Goal: Task Accomplishment & Management: Complete application form

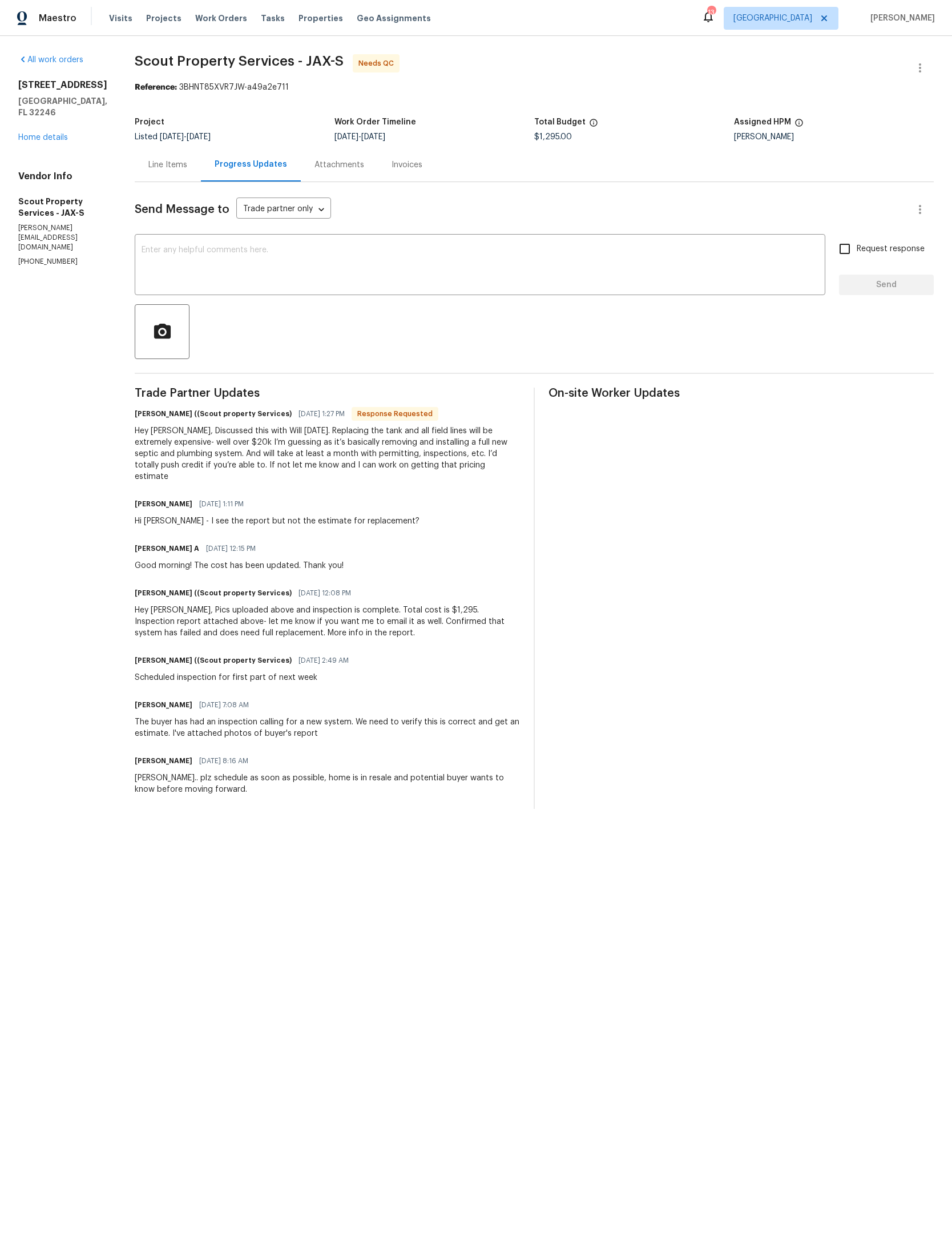
scroll to position [42, 0]
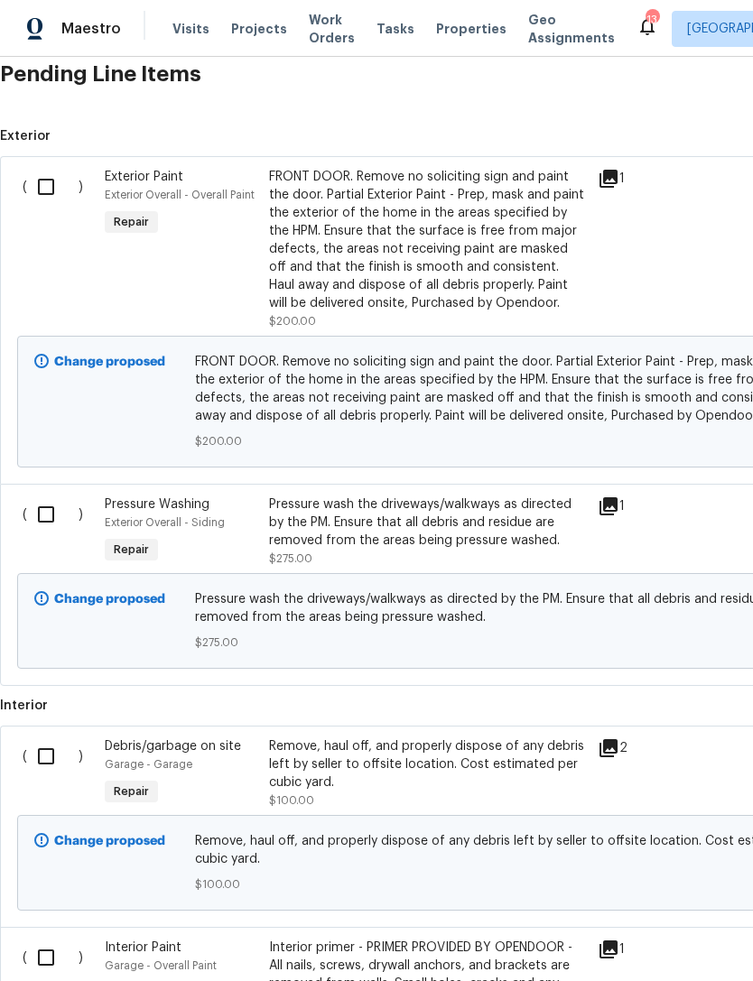
scroll to position [448, 0]
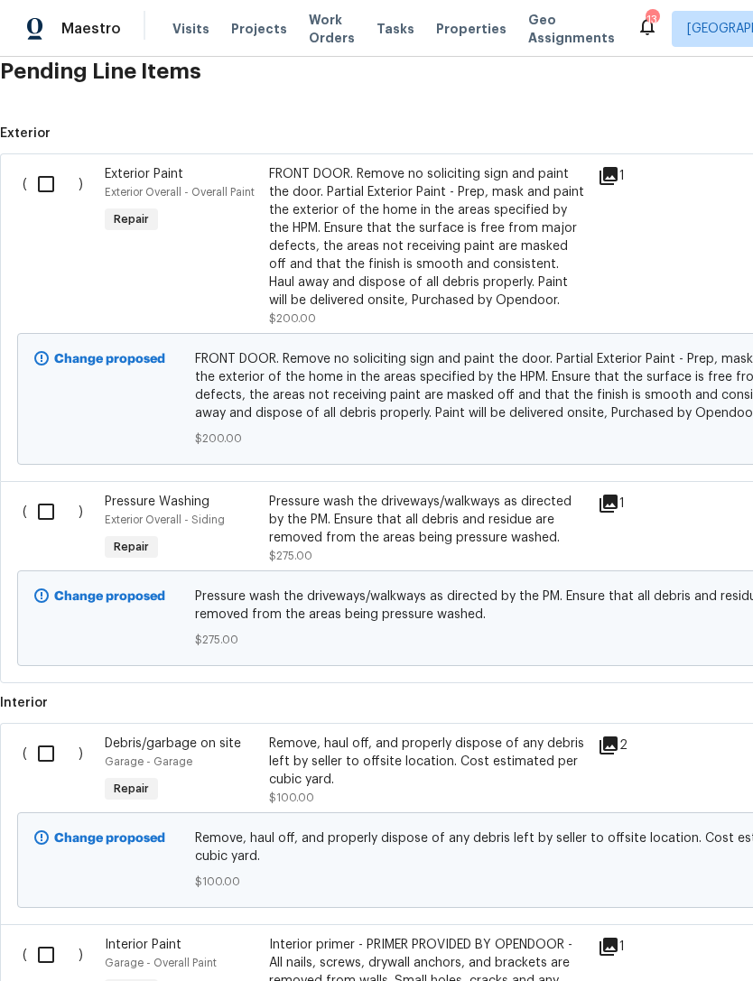
click at [46, 189] on input "checkbox" at bounding box center [52, 184] width 51 height 38
checkbox input "true"
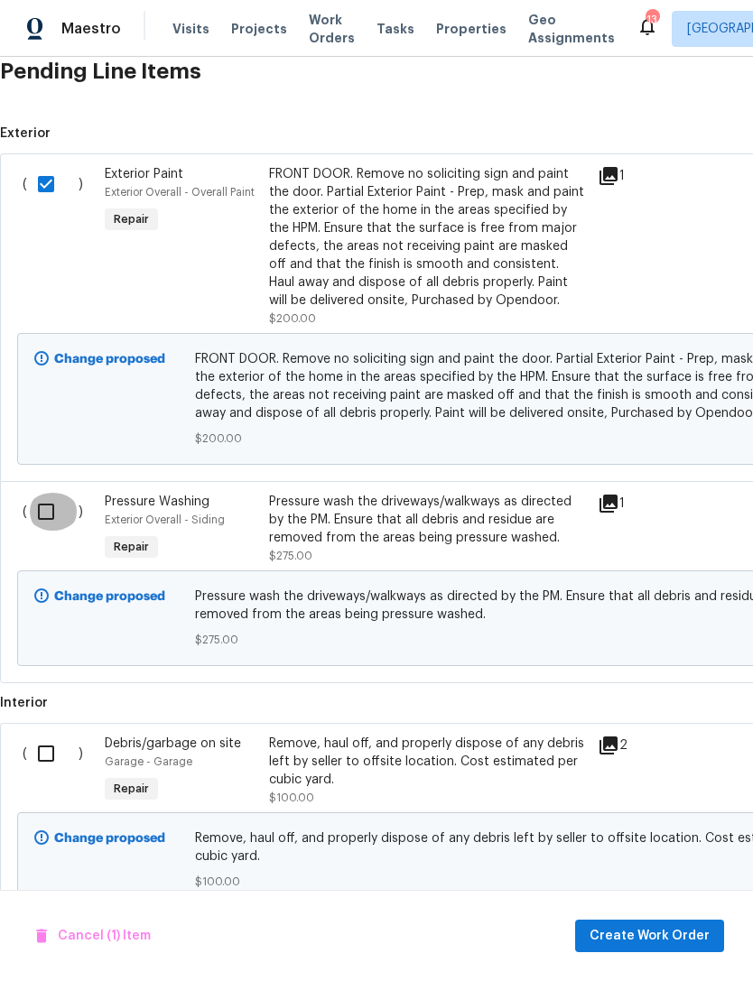
click at [44, 528] on input "checkbox" at bounding box center [52, 512] width 51 height 38
checkbox input "true"
click at [43, 756] on input "checkbox" at bounding box center [52, 754] width 51 height 38
checkbox input "true"
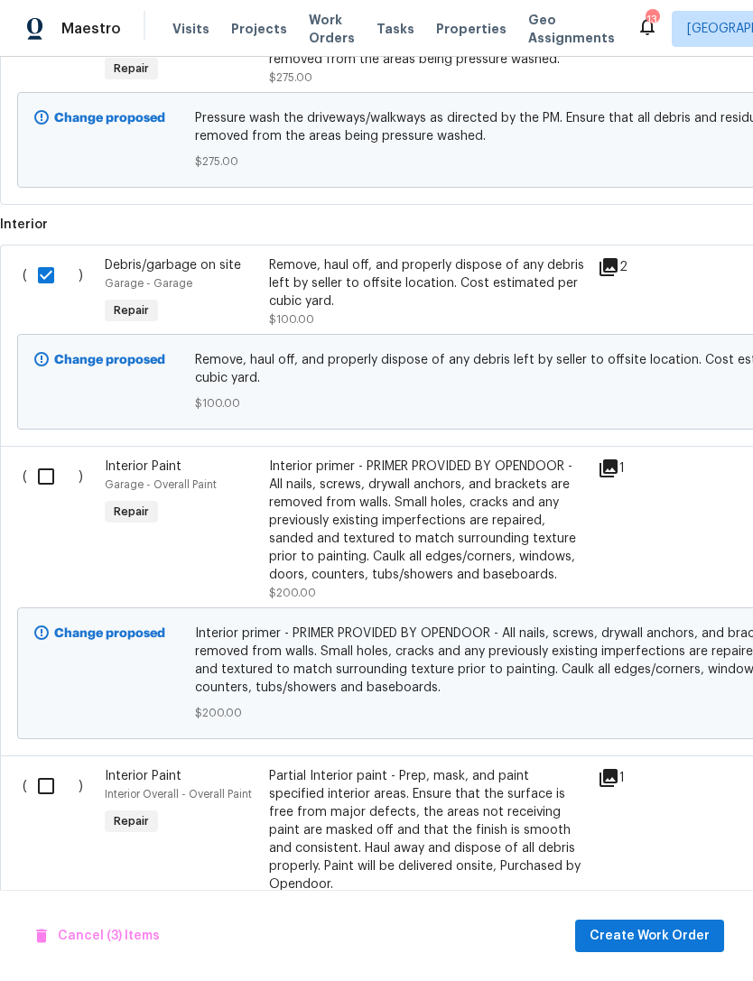
scroll to position [929, 0]
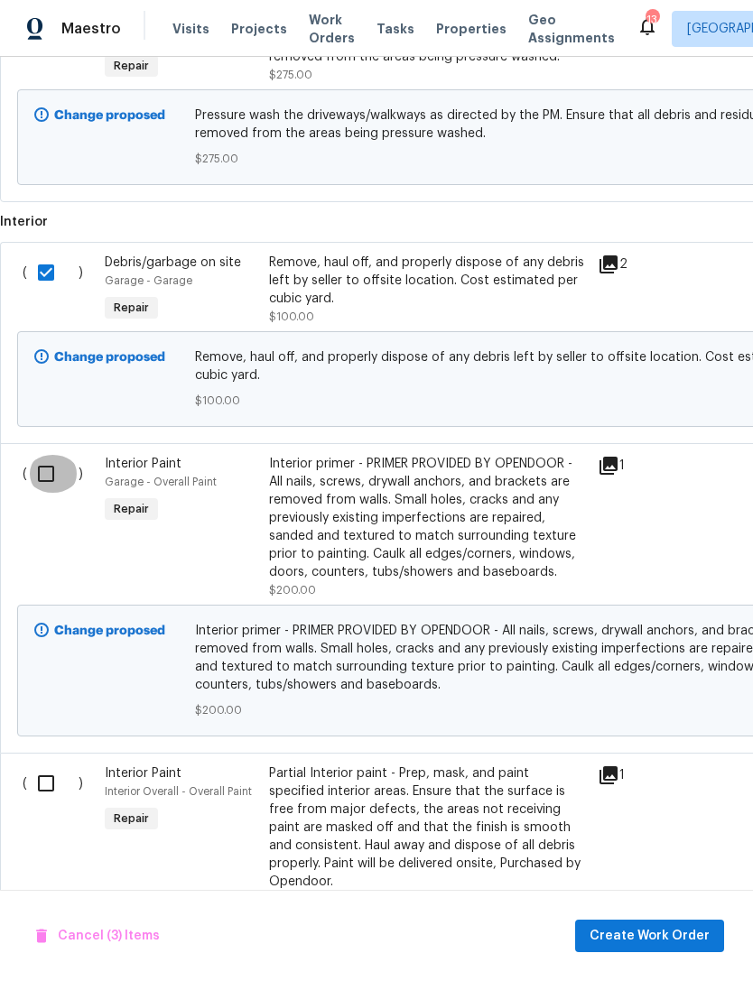
click at [45, 473] on input "checkbox" at bounding box center [52, 474] width 51 height 38
checkbox input "true"
click at [47, 787] on input "checkbox" at bounding box center [52, 783] width 51 height 38
checkbox input "true"
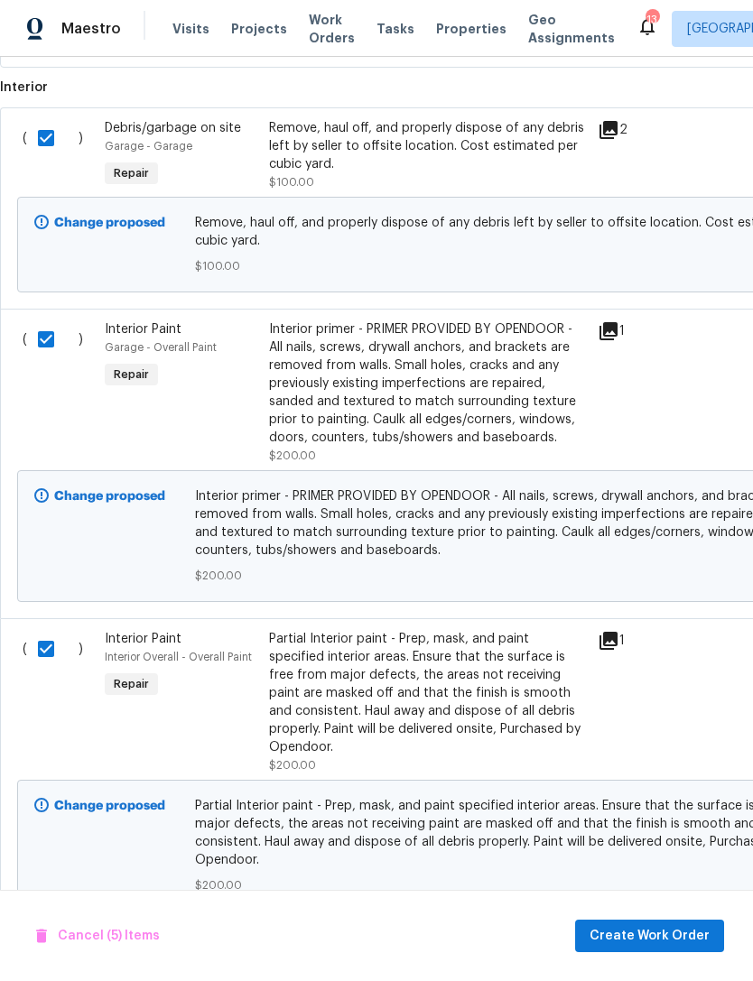
scroll to position [1062, 0]
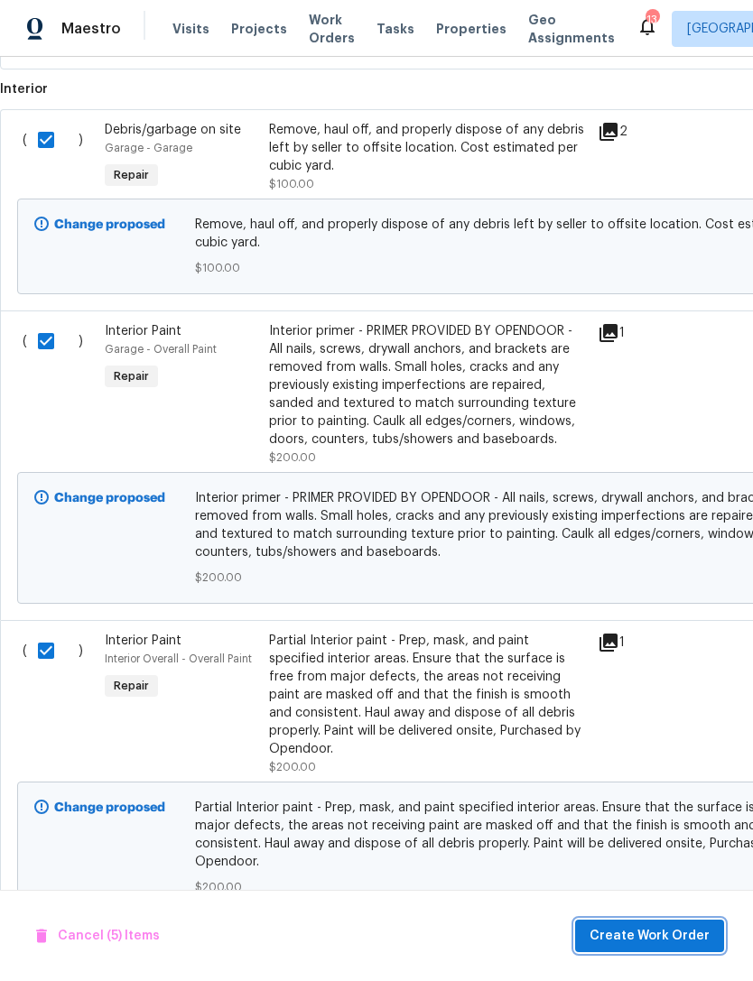
click at [682, 935] on span "Create Work Order" at bounding box center [649, 936] width 120 height 23
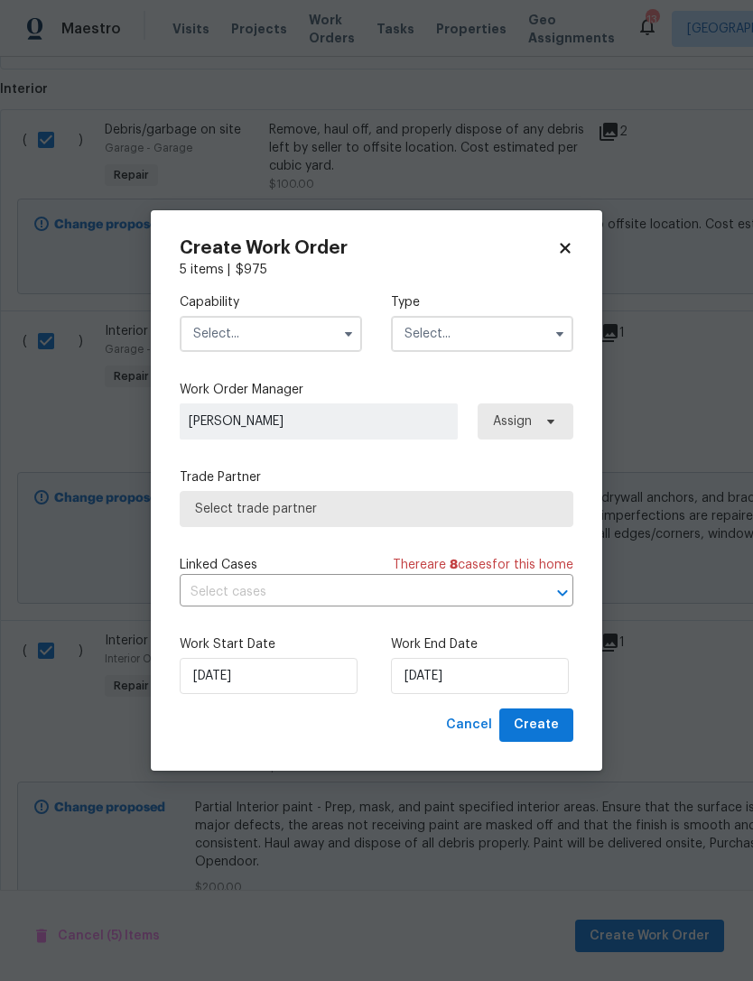
click at [290, 330] on input "text" at bounding box center [271, 334] width 182 height 36
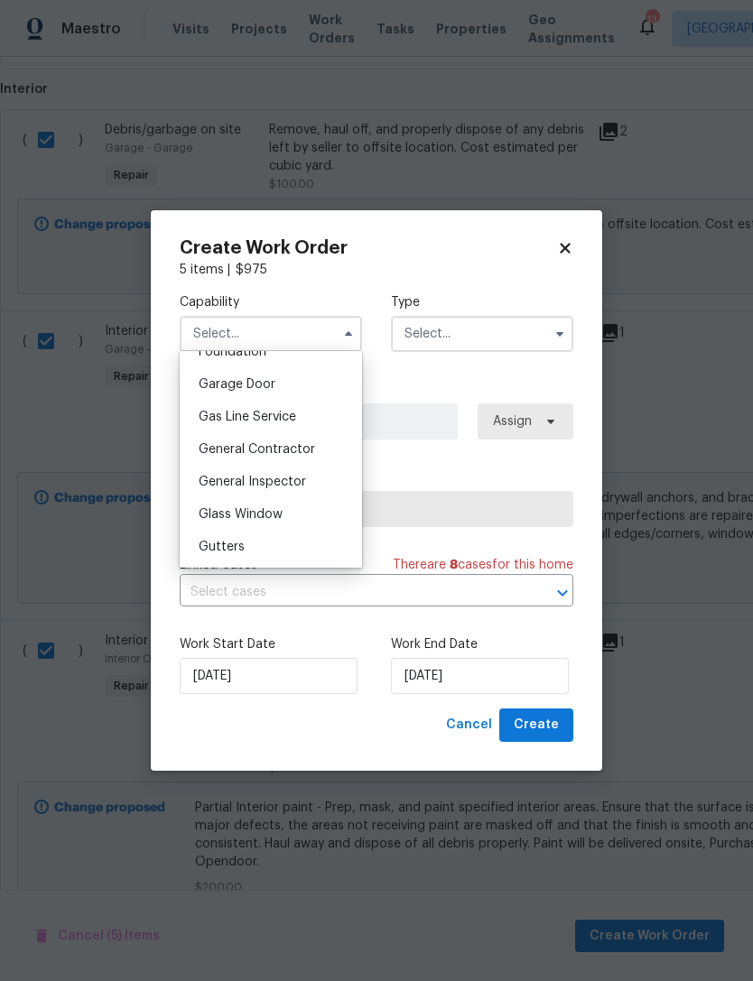
scroll to position [784, 0]
click at [287, 467] on div "General Inspector" at bounding box center [270, 483] width 173 height 32
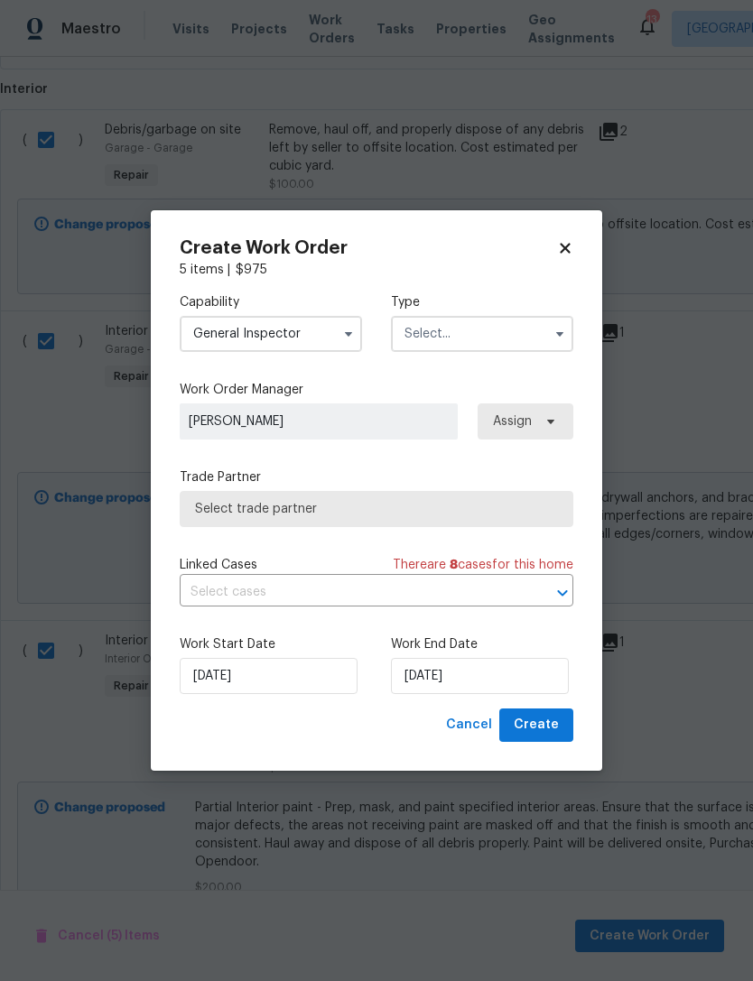
click at [318, 333] on input "General Inspector" at bounding box center [271, 334] width 182 height 36
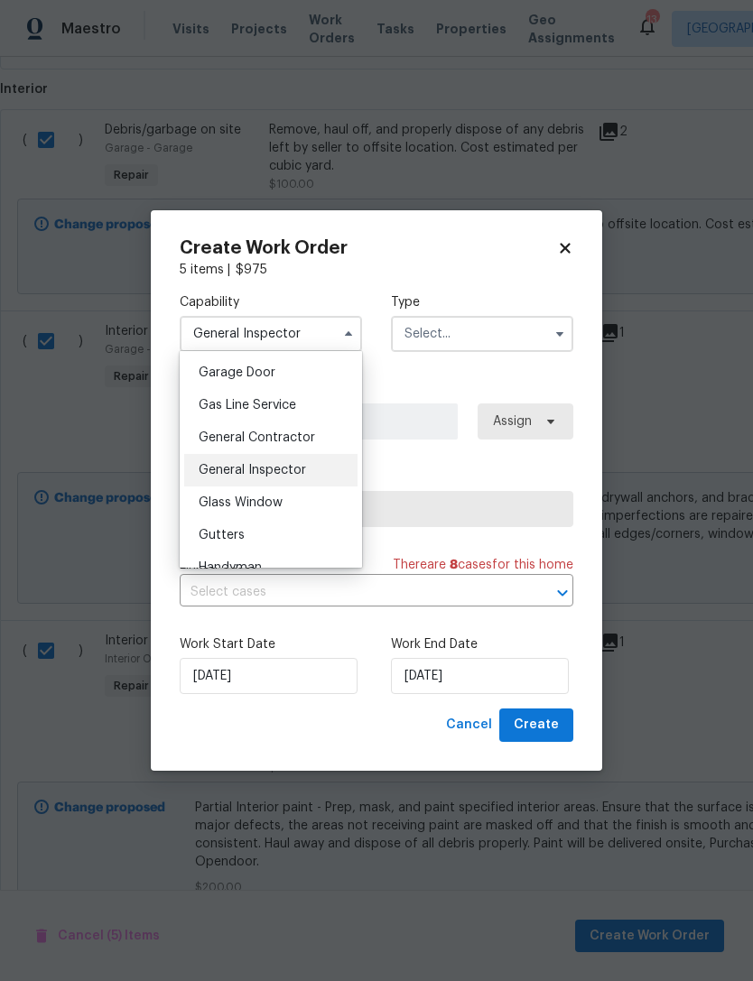
scroll to position [801, 0]
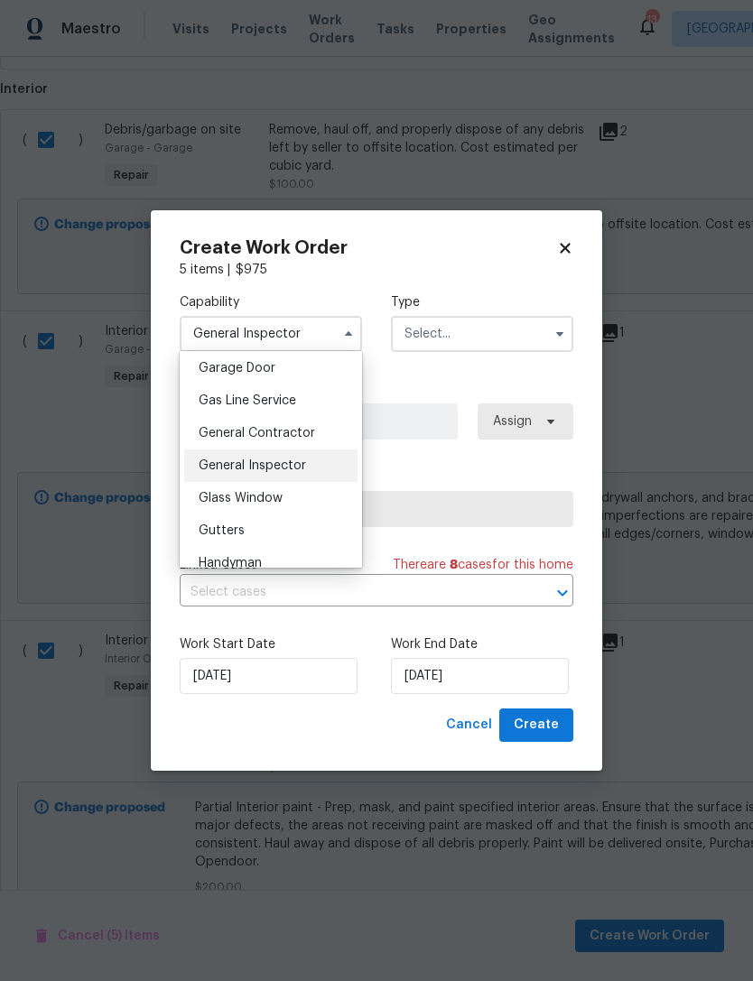
click at [296, 434] on span "General Contractor" at bounding box center [257, 433] width 116 height 13
type input "General Contractor"
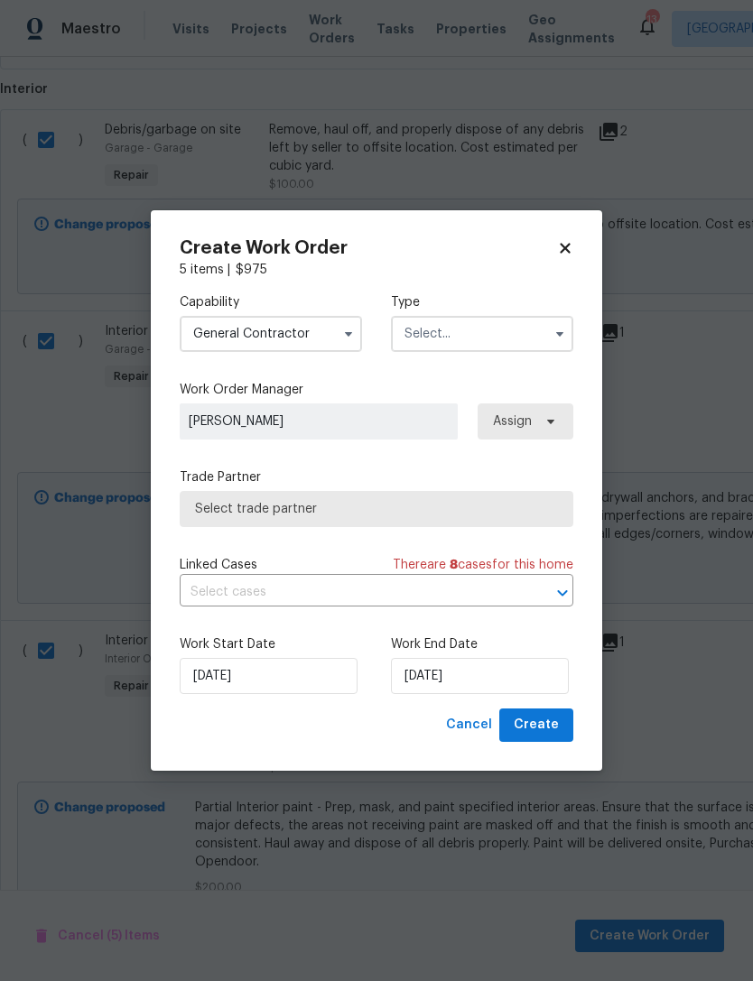
click at [503, 331] on input "text" at bounding box center [482, 334] width 182 height 36
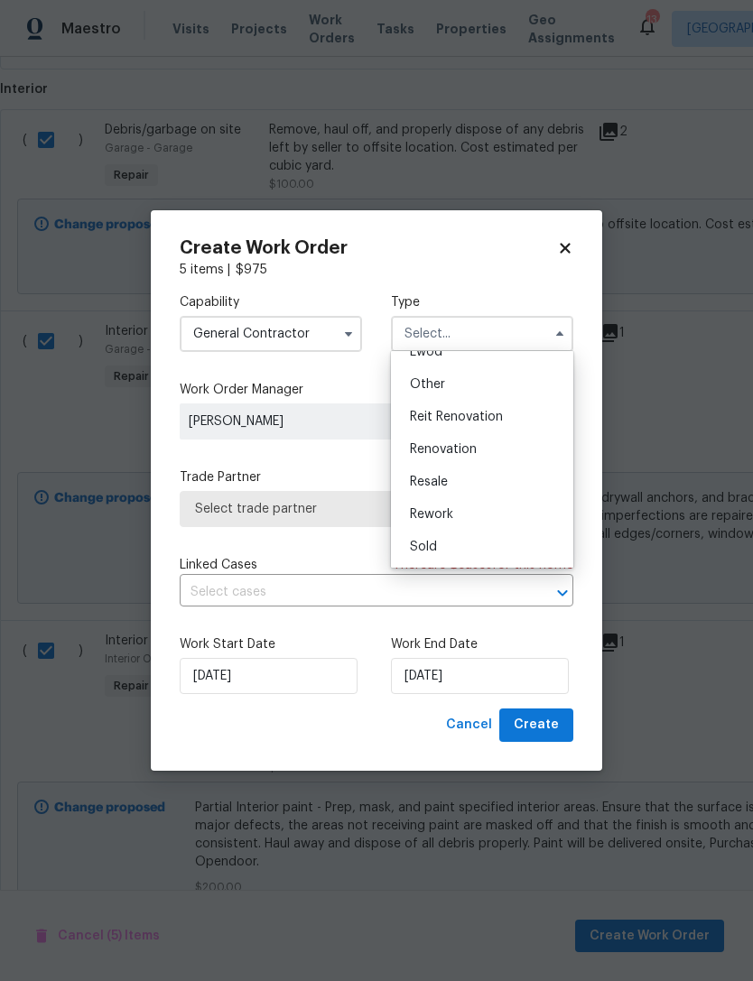
scroll to position [215, 0]
click at [470, 454] on span "Renovation" at bounding box center [443, 449] width 67 height 13
type input "Renovation"
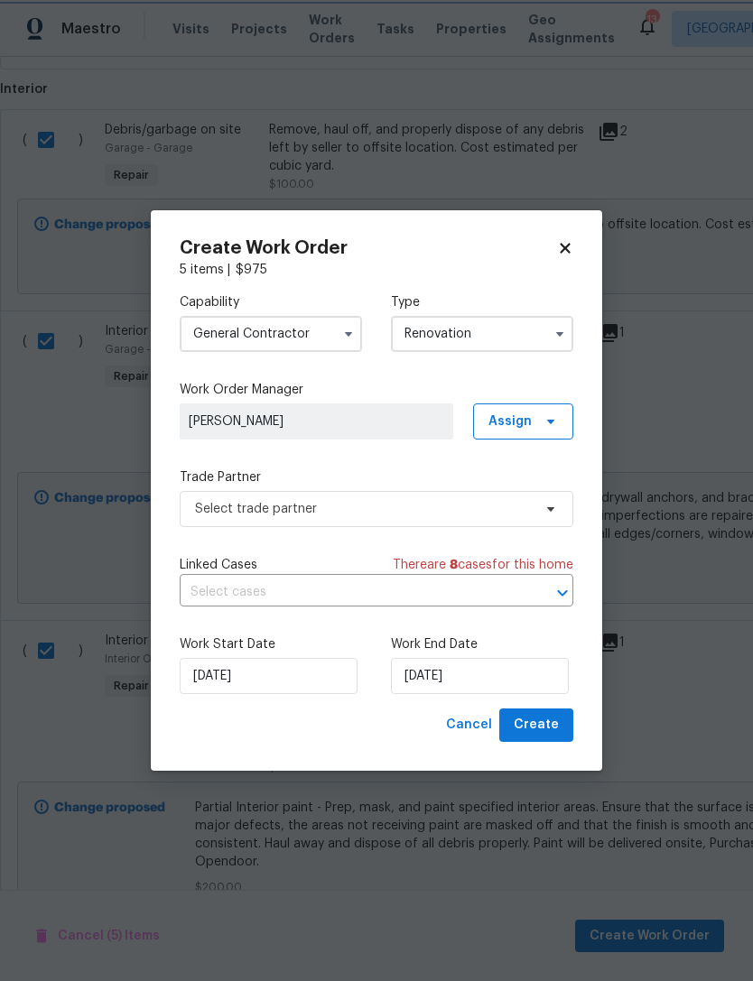
scroll to position [0, 0]
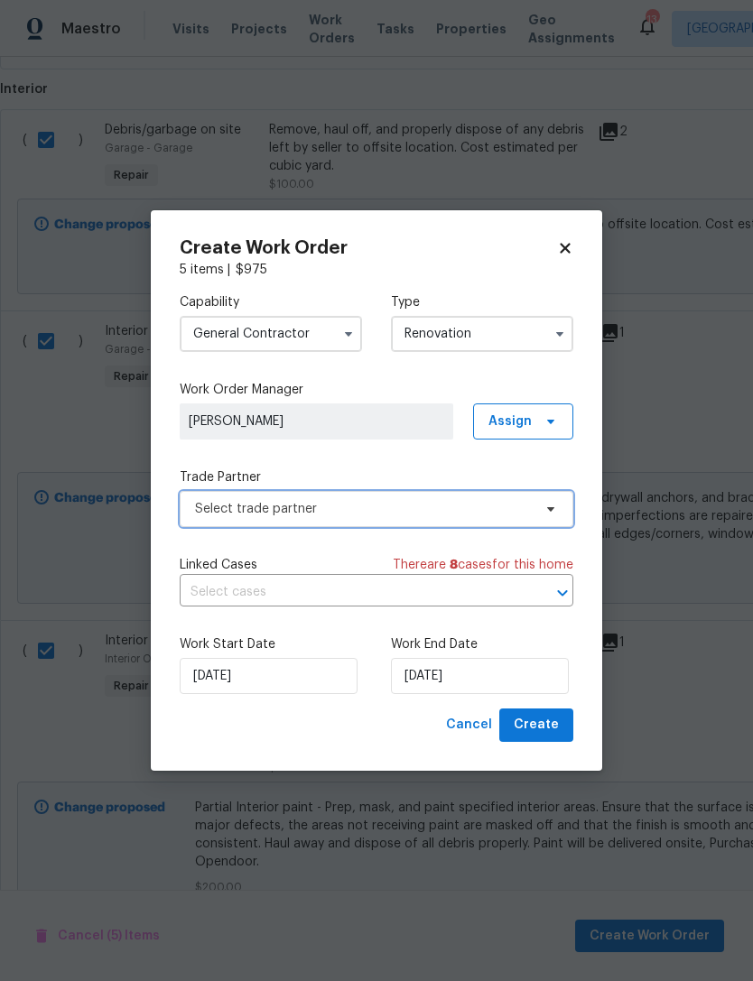
click at [437, 517] on span "Select trade partner" at bounding box center [376, 509] width 393 height 36
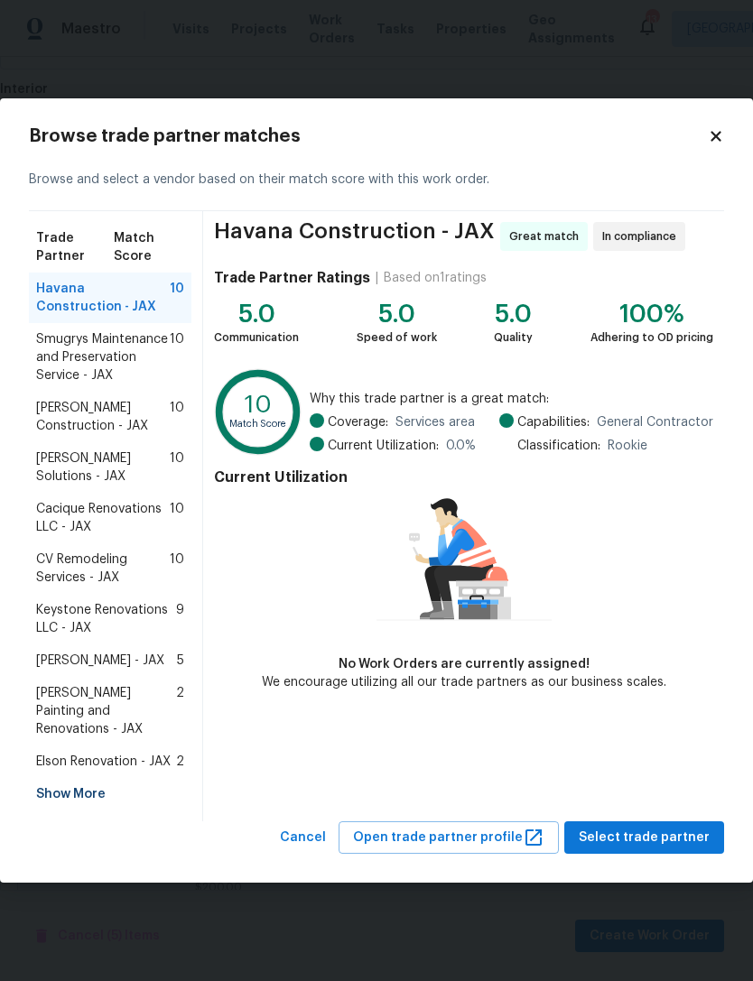
click at [79, 656] on span "Eric Hernandez - JAX" at bounding box center [100, 661] width 128 height 18
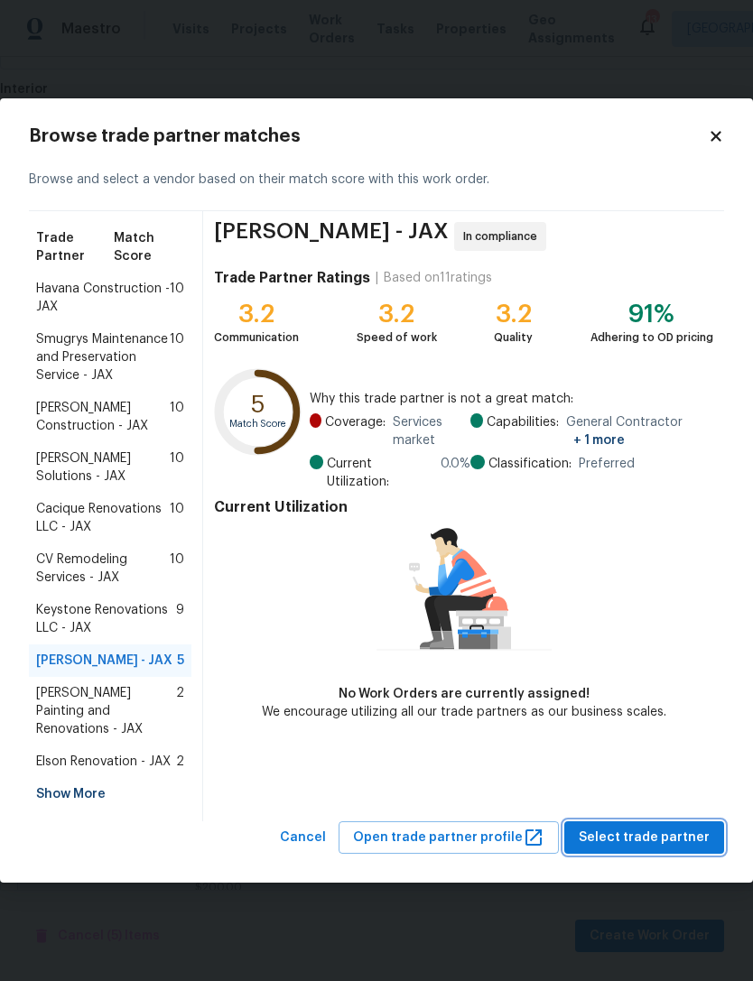
click at [663, 829] on span "Select trade partner" at bounding box center [643, 838] width 131 height 23
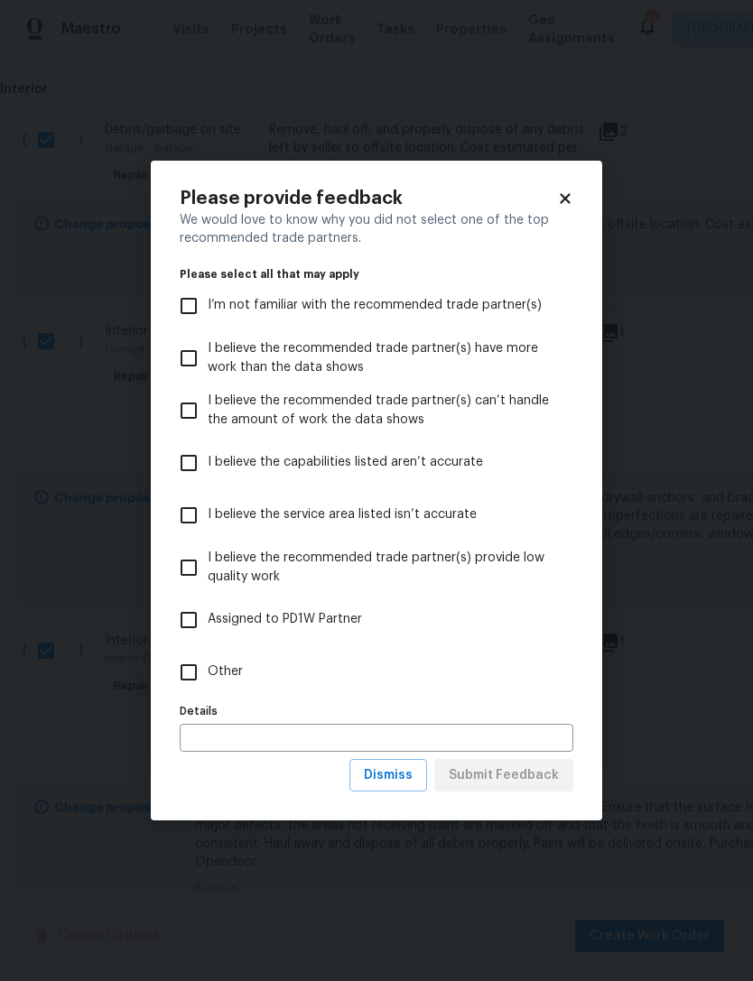
click at [218, 662] on span "Other" at bounding box center [225, 671] width 35 height 19
click at [208, 661] on input "Other" at bounding box center [189, 672] width 38 height 38
checkbox input "true"
click at [393, 781] on span "Dismiss" at bounding box center [388, 775] width 49 height 23
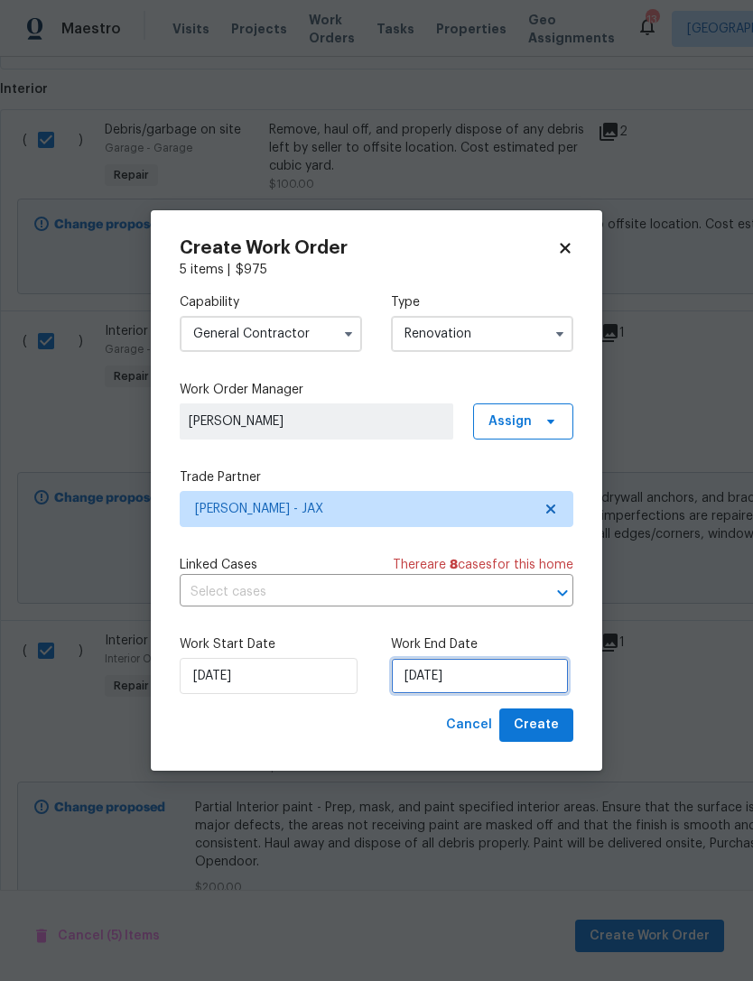
click at [526, 684] on input "10/6/2025" at bounding box center [480, 676] width 178 height 36
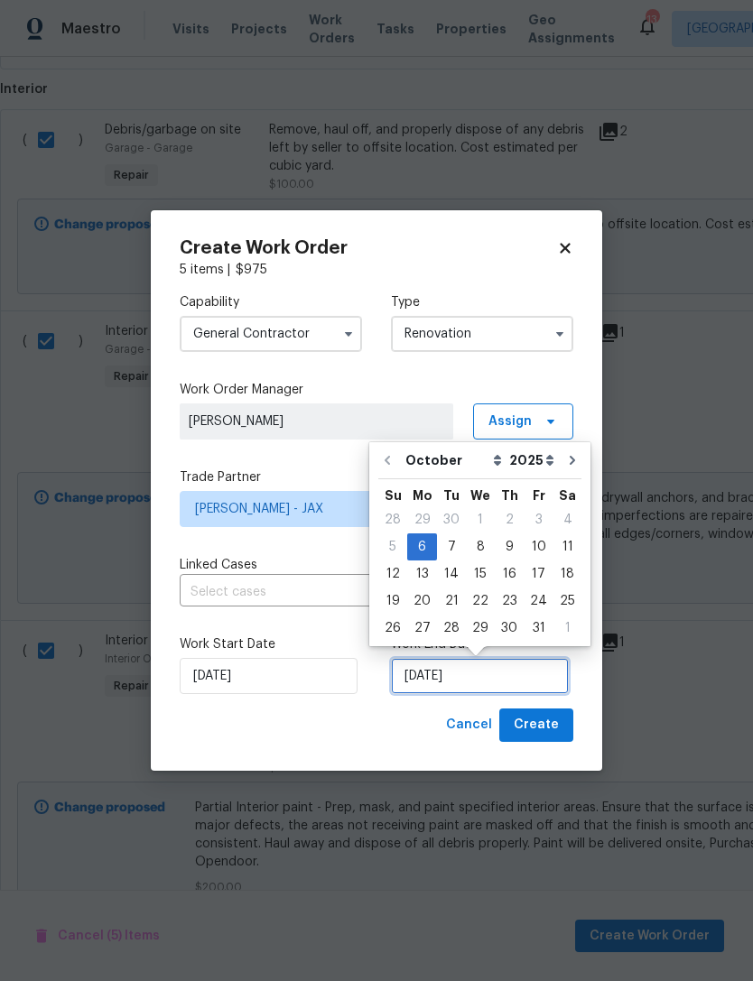
scroll to position [33, 0]
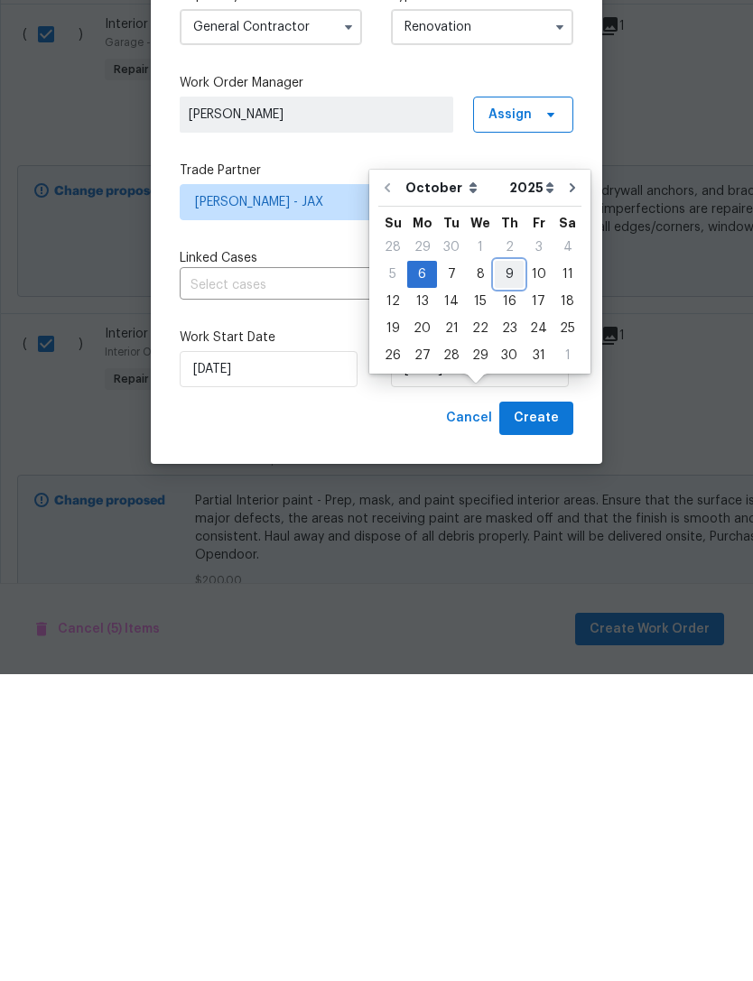
click at [501, 568] on div "9" at bounding box center [508, 580] width 29 height 25
type input "10/9/2025"
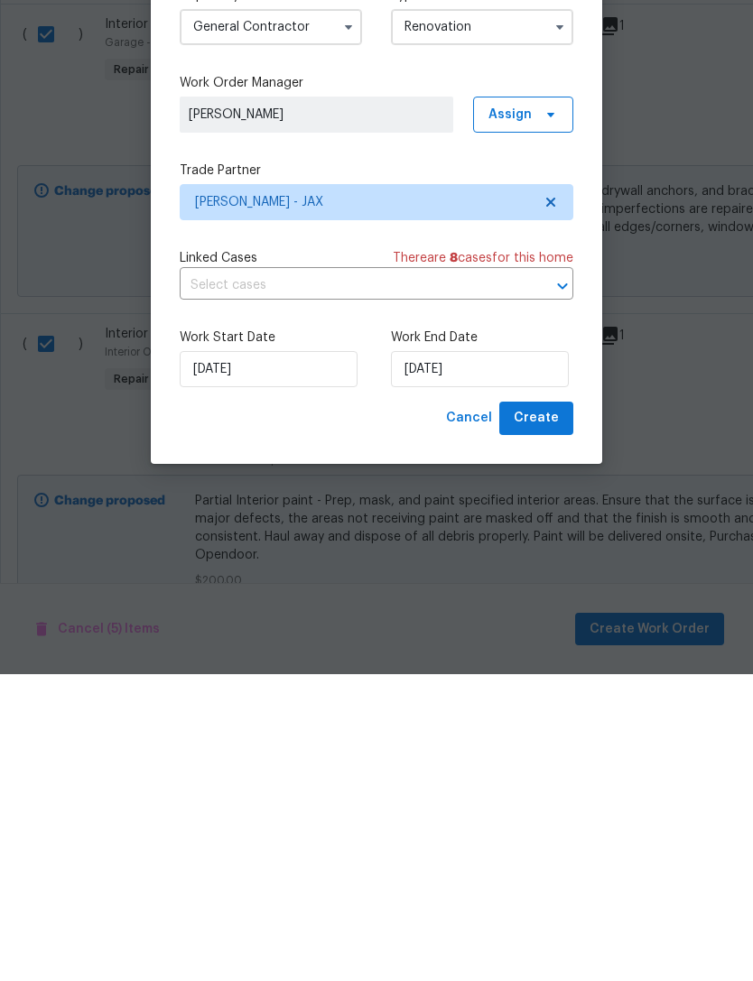
scroll to position [58, 0]
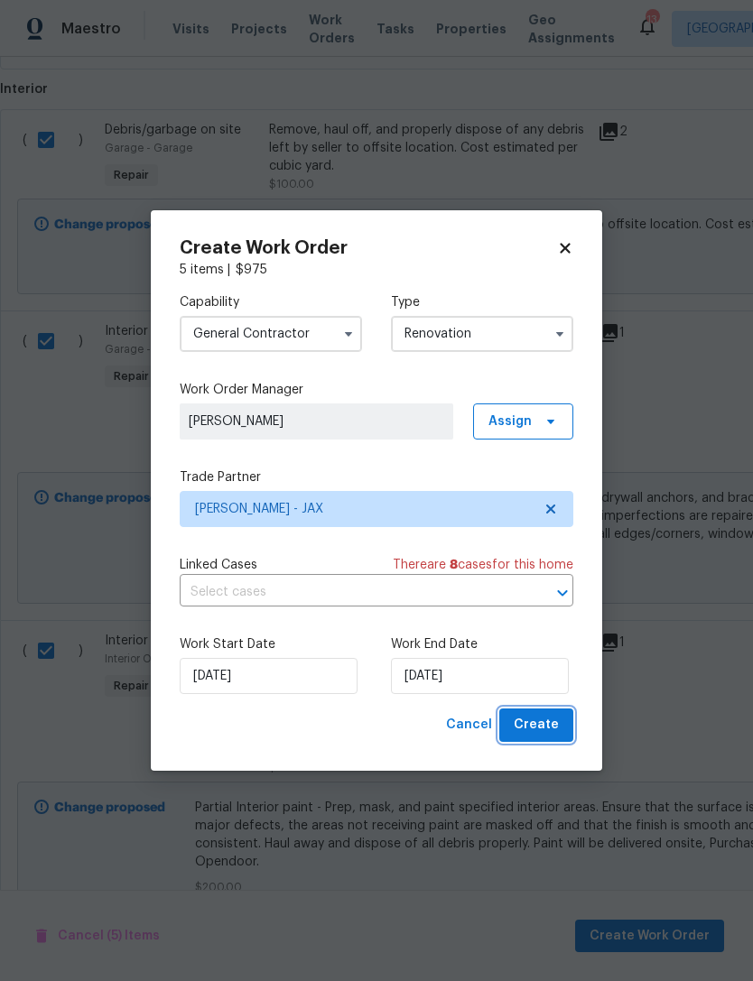
click at [543, 735] on span "Create" at bounding box center [535, 725] width 45 height 23
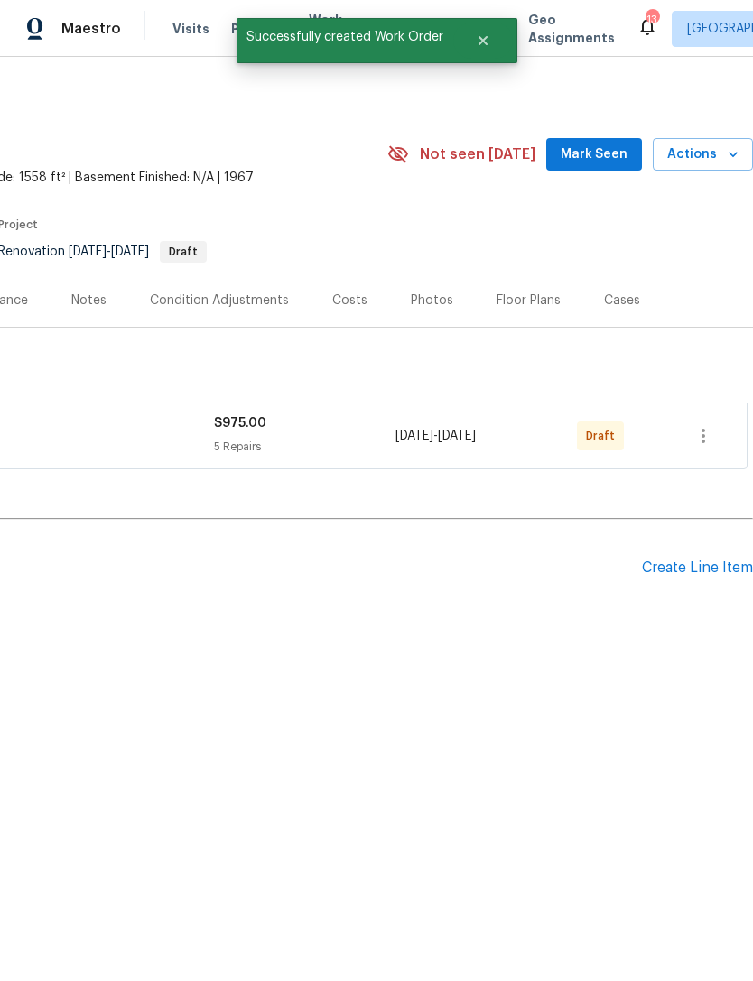
scroll to position [0, 267]
click at [701, 435] on icon "button" at bounding box center [703, 436] width 22 height 22
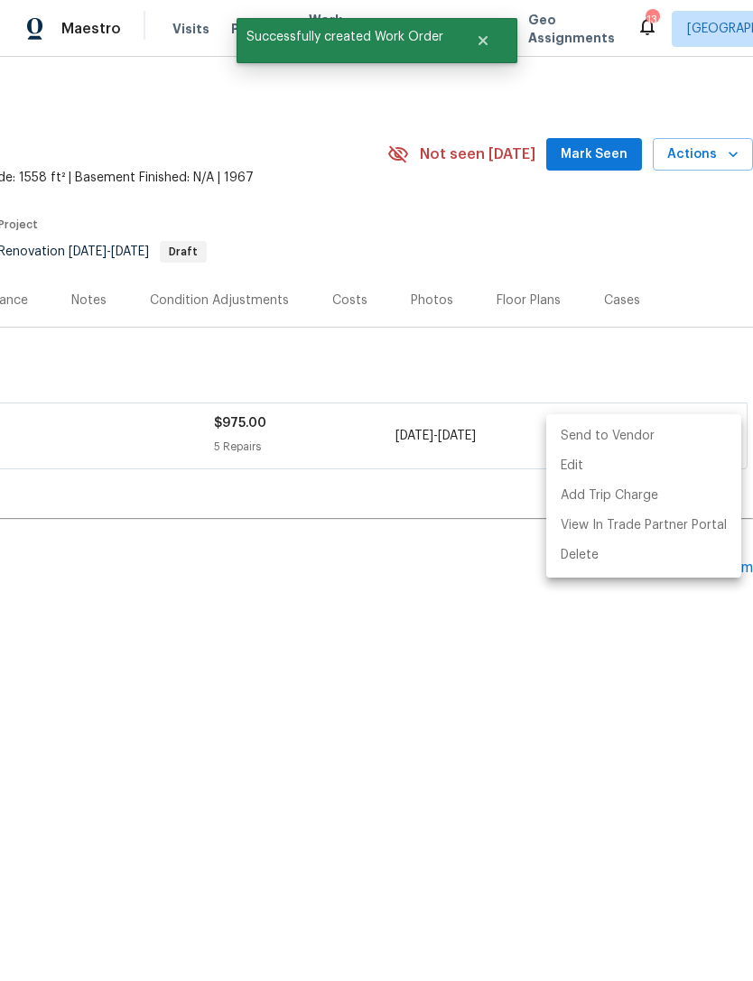
click at [644, 435] on li "Send to Vendor" at bounding box center [643, 436] width 195 height 30
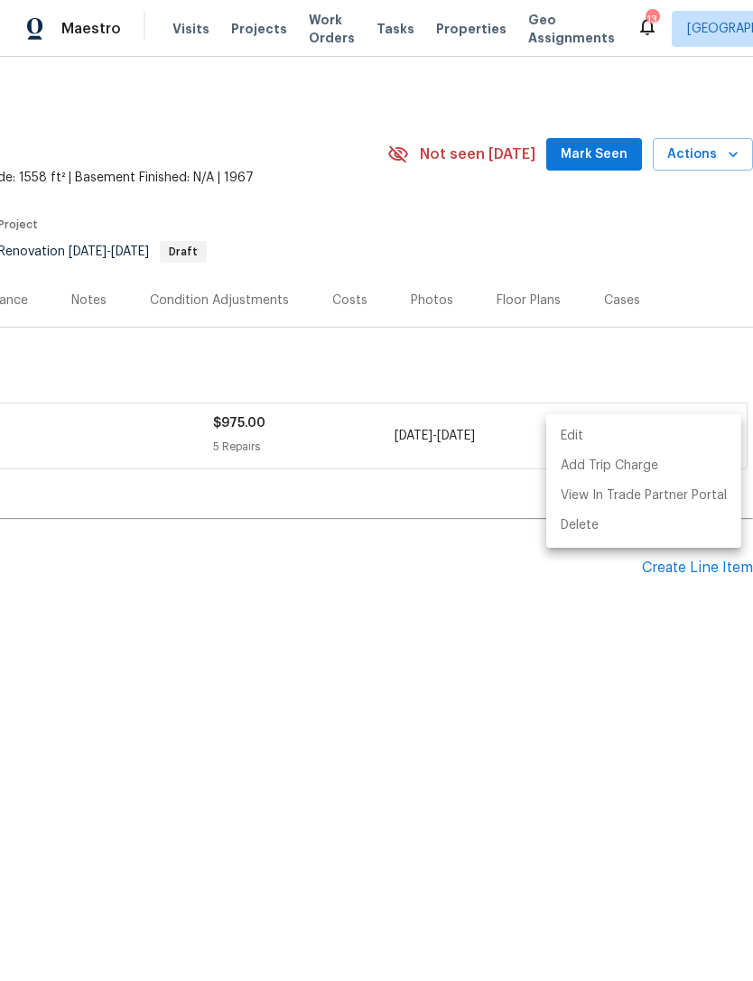
click at [568, 226] on div at bounding box center [376, 490] width 753 height 981
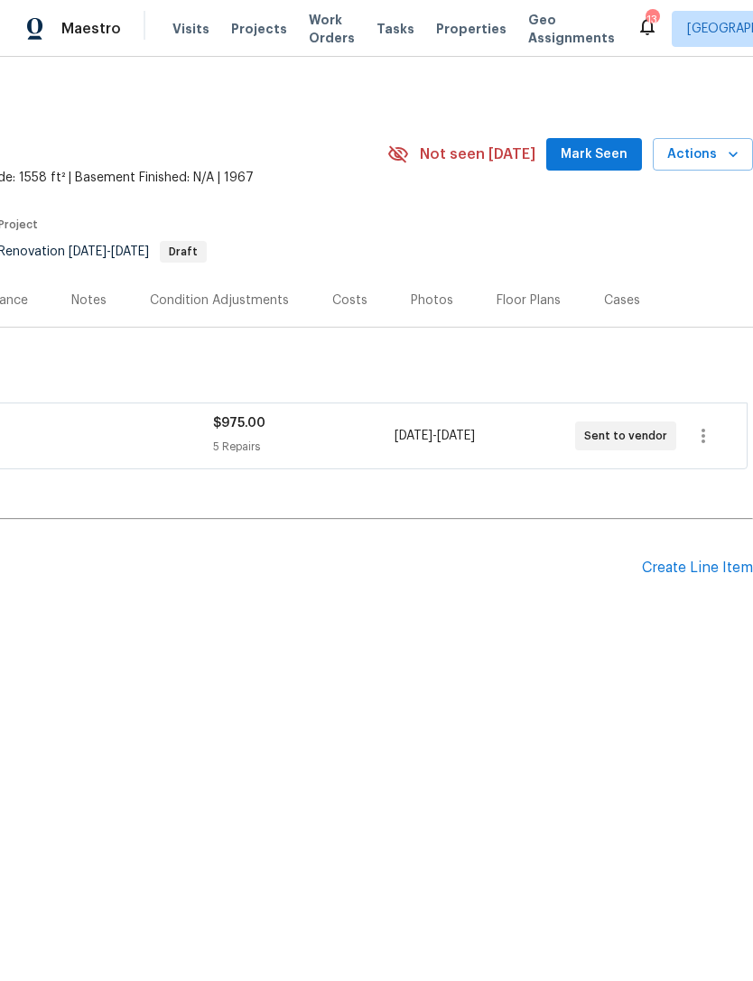
click at [598, 139] on button "Mark Seen" at bounding box center [594, 154] width 96 height 33
click at [585, 152] on span "Seen today" at bounding box center [598, 154] width 87 height 18
click at [447, 145] on div "1509 Samontee Rd, Jacksonville, FL 32211" at bounding box center [128, 145] width 790 height 47
click at [695, 432] on icon "button" at bounding box center [703, 436] width 22 height 22
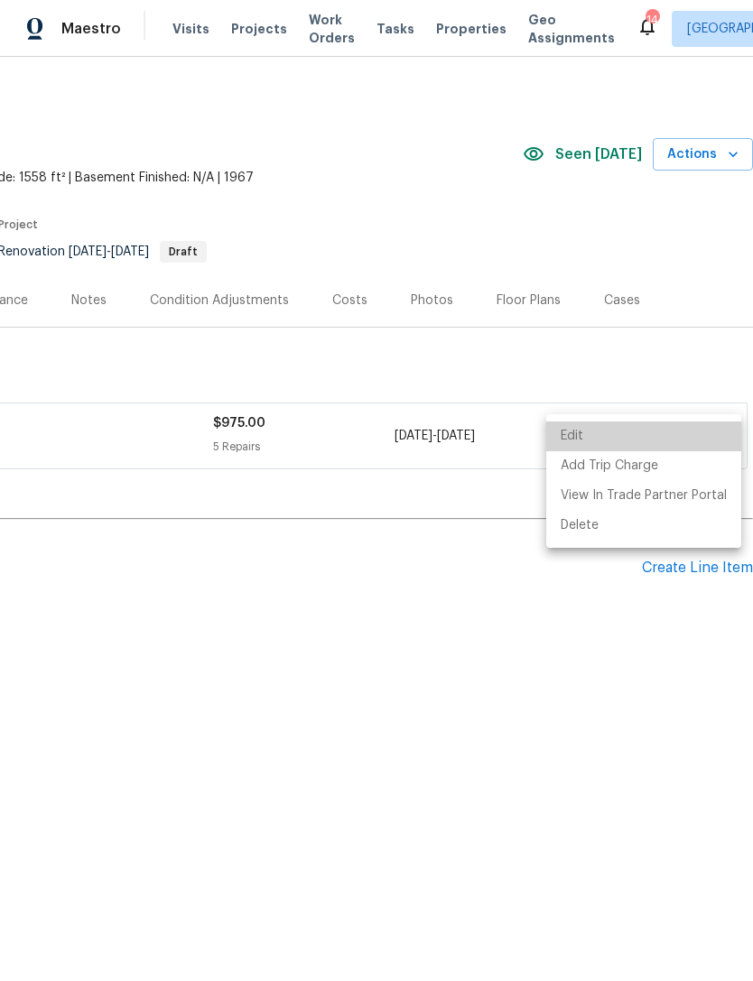
click at [647, 433] on li "Edit" at bounding box center [643, 436] width 195 height 30
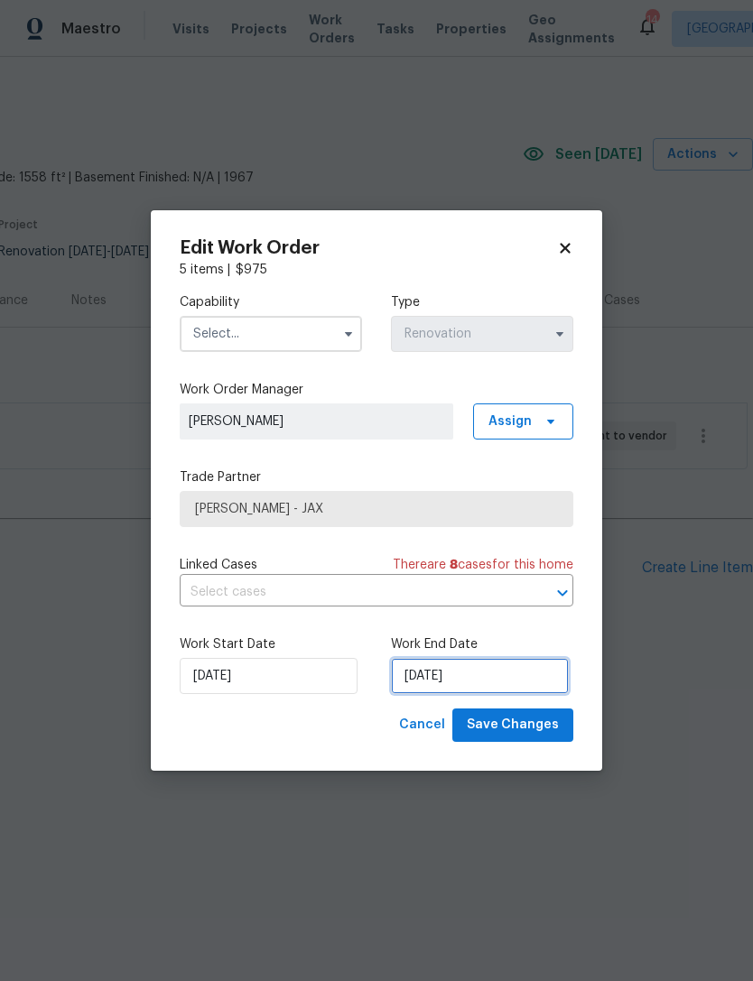
click at [501, 680] on input "10/9/2025" at bounding box center [480, 676] width 178 height 36
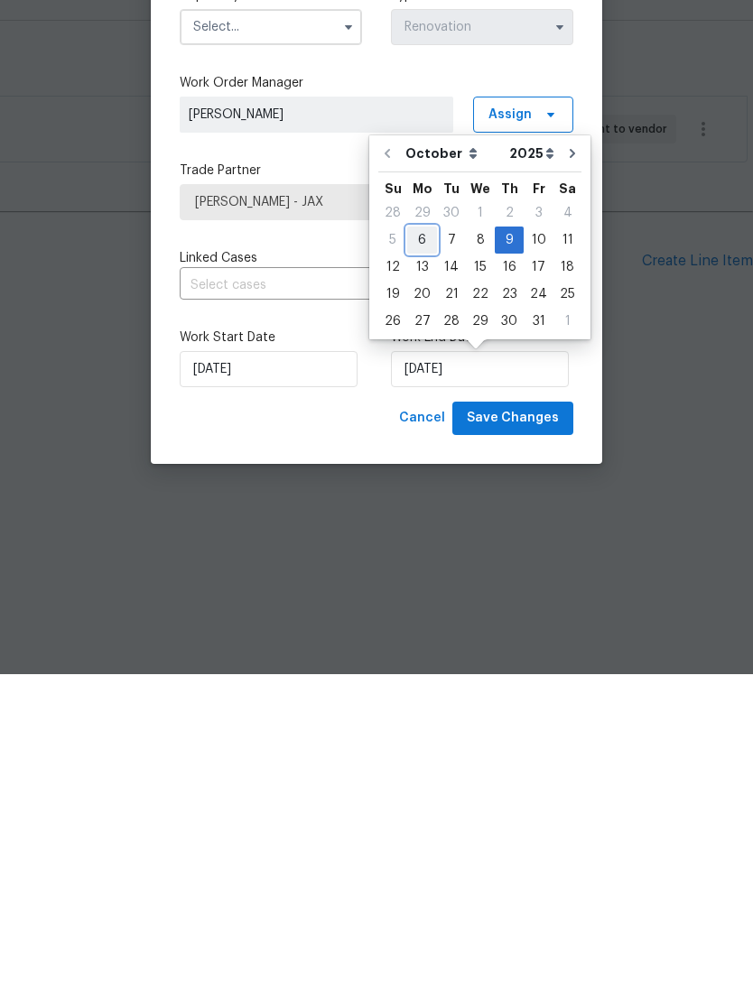
click at [422, 534] on div "6" at bounding box center [422, 546] width 30 height 25
type input "10/6/2025"
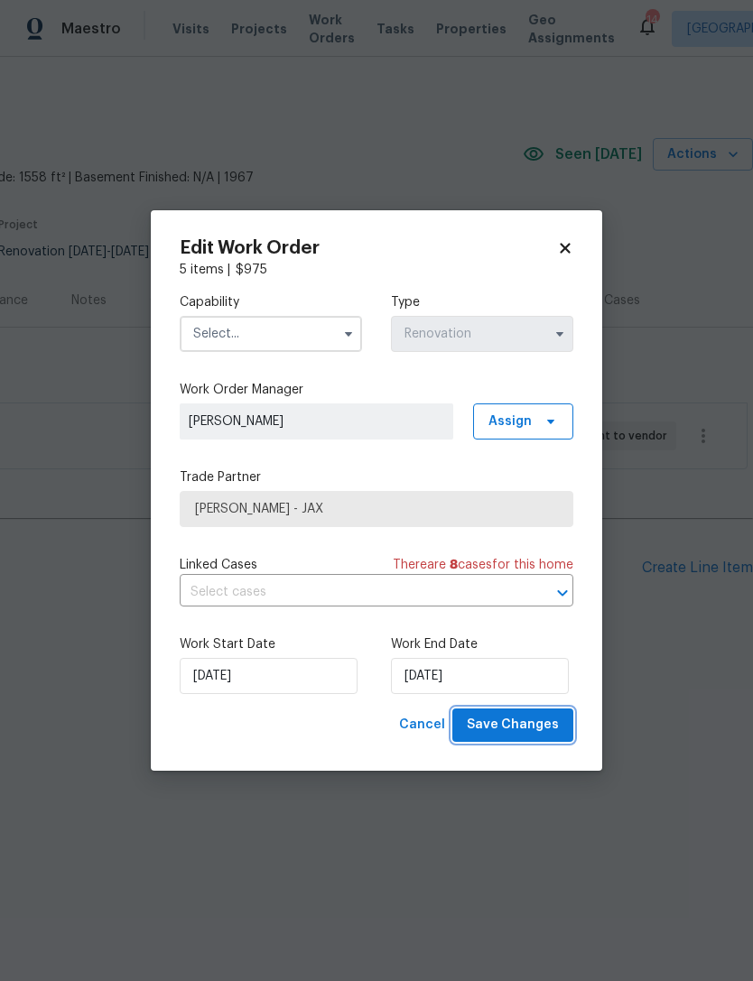
click at [519, 732] on span "Save Changes" at bounding box center [513, 725] width 92 height 23
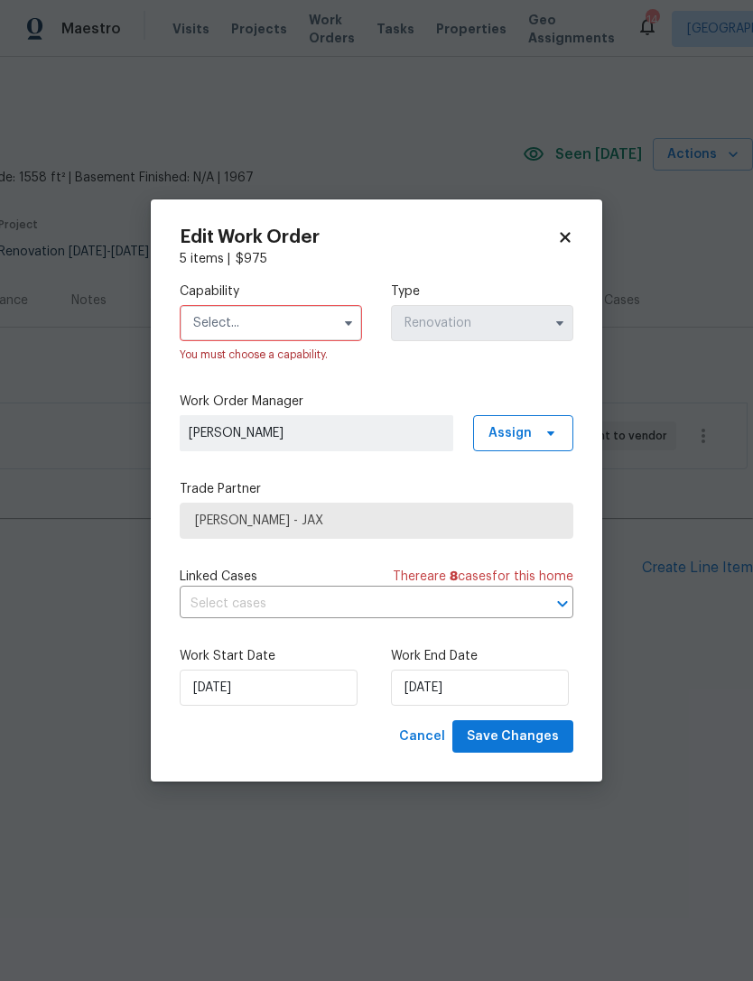
click at [292, 311] on input "text" at bounding box center [271, 323] width 182 height 36
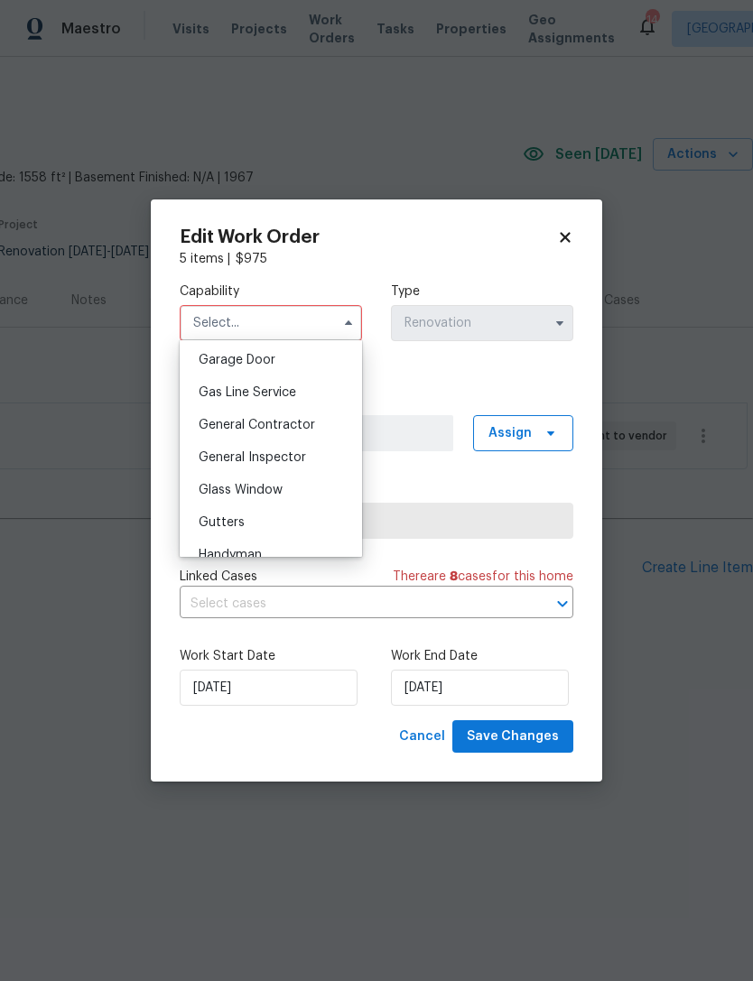
scroll to position [792, 0]
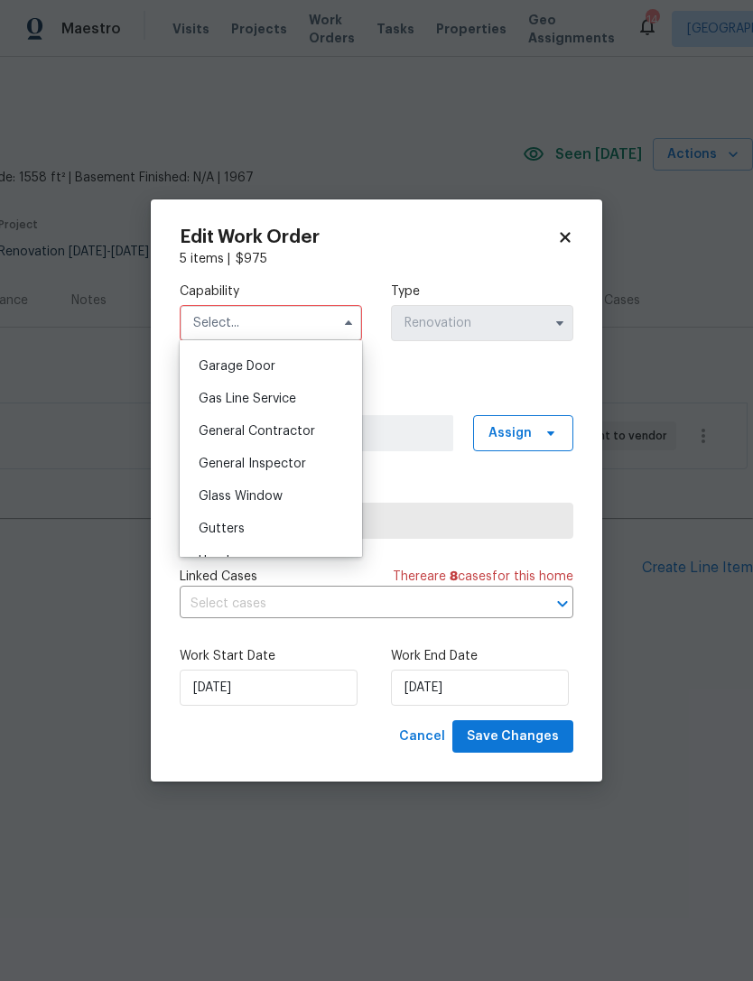
click at [278, 429] on span "General Contractor" at bounding box center [257, 431] width 116 height 13
type input "General Contractor"
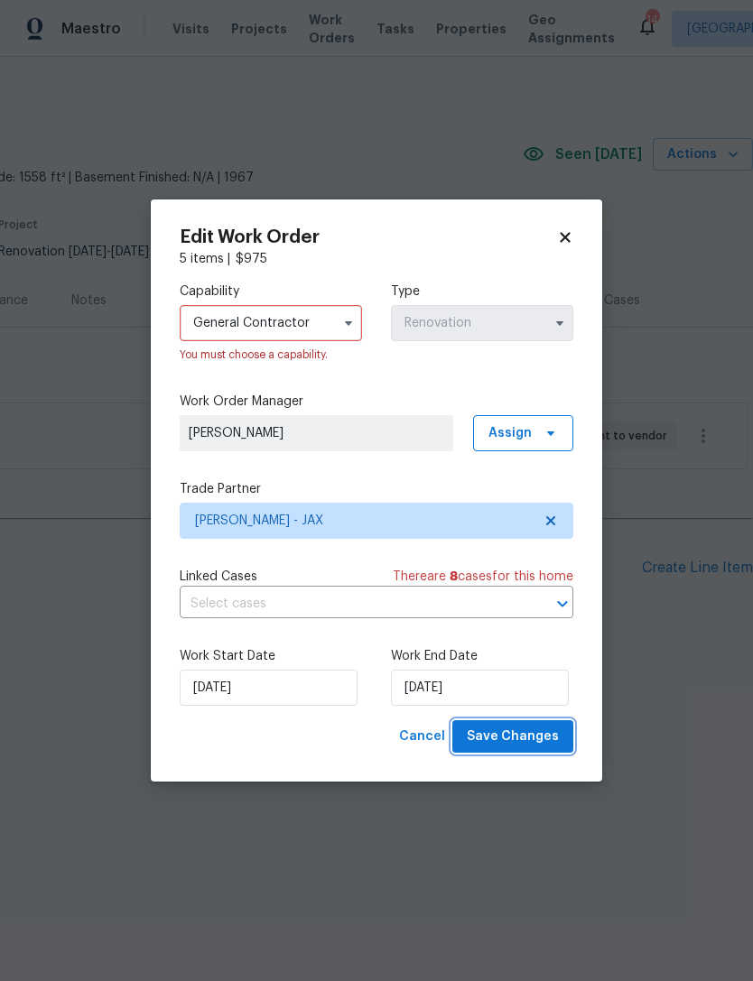
click at [527, 740] on span "Save Changes" at bounding box center [513, 736] width 92 height 23
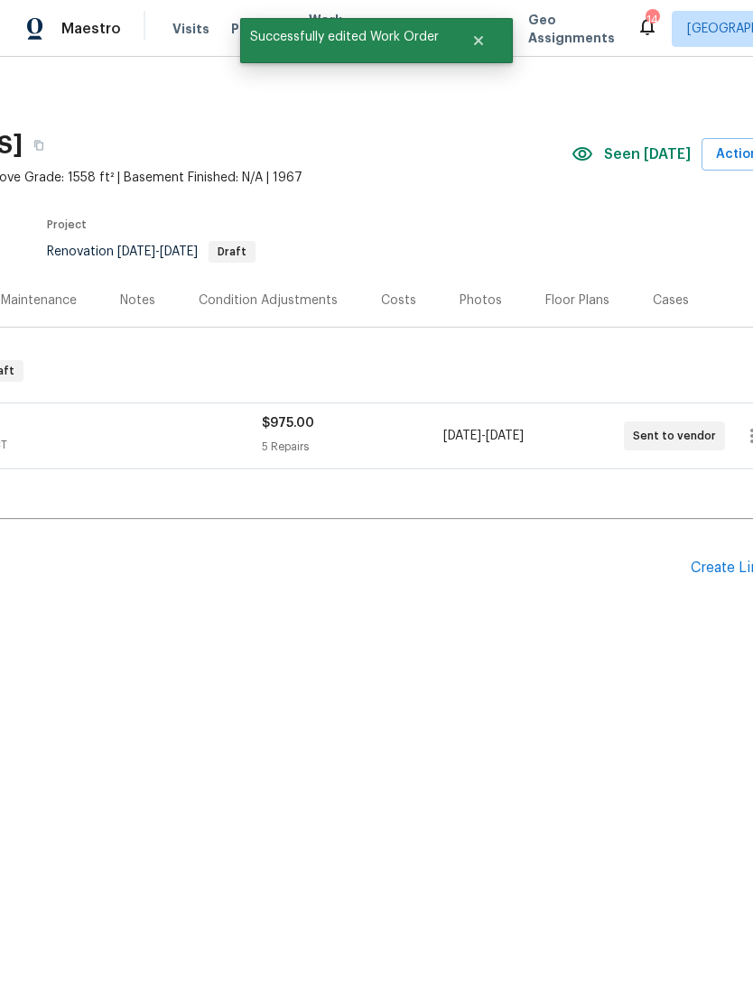
scroll to position [0, 211]
click at [721, 575] on div "Create Line Item" at bounding box center [753, 567] width 111 height 17
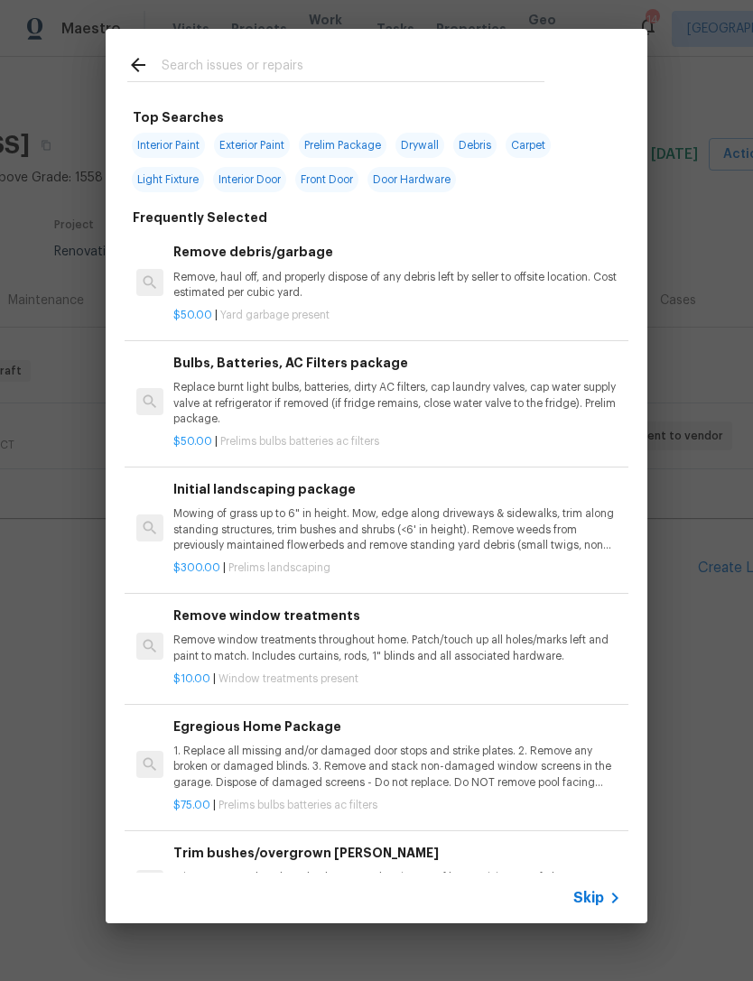
click at [405, 58] on input "text" at bounding box center [353, 67] width 383 height 27
type input "Plumbing"
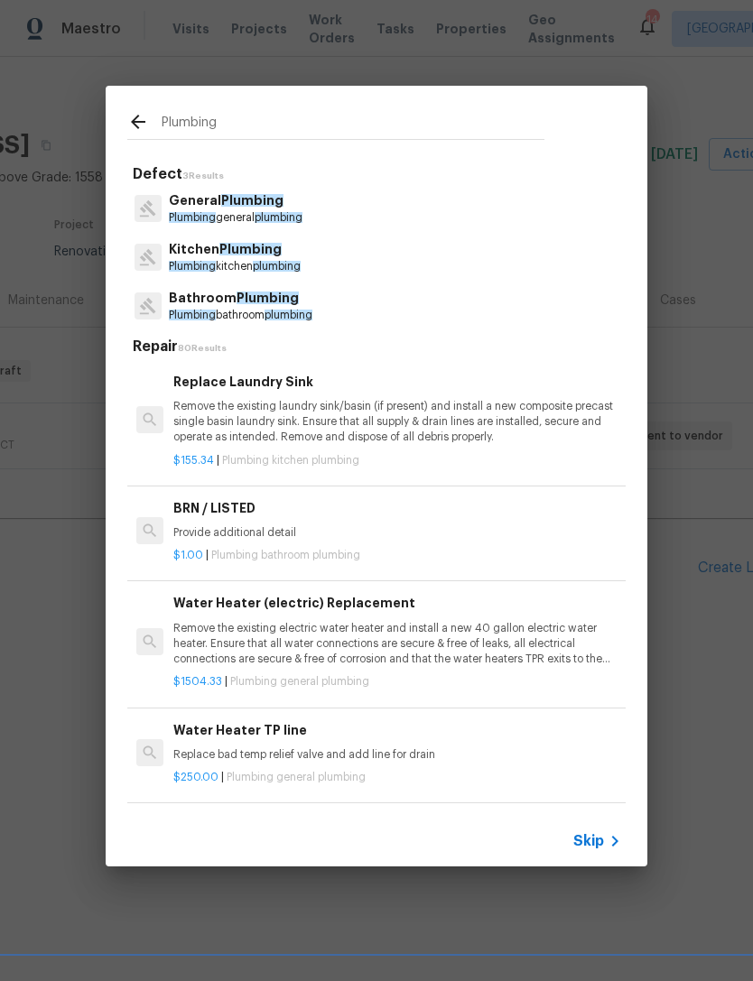
click at [264, 199] on span "Plumbing" at bounding box center [252, 200] width 62 height 13
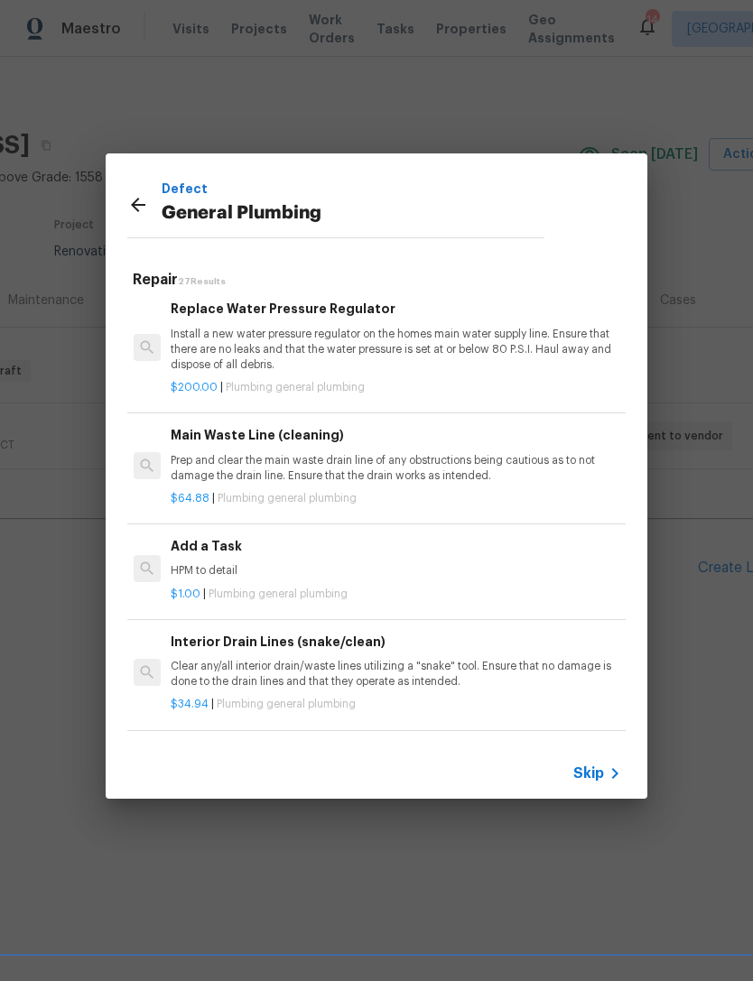
scroll to position [1806, 2]
click at [214, 538] on h6 "Add a Task" at bounding box center [395, 548] width 448 height 20
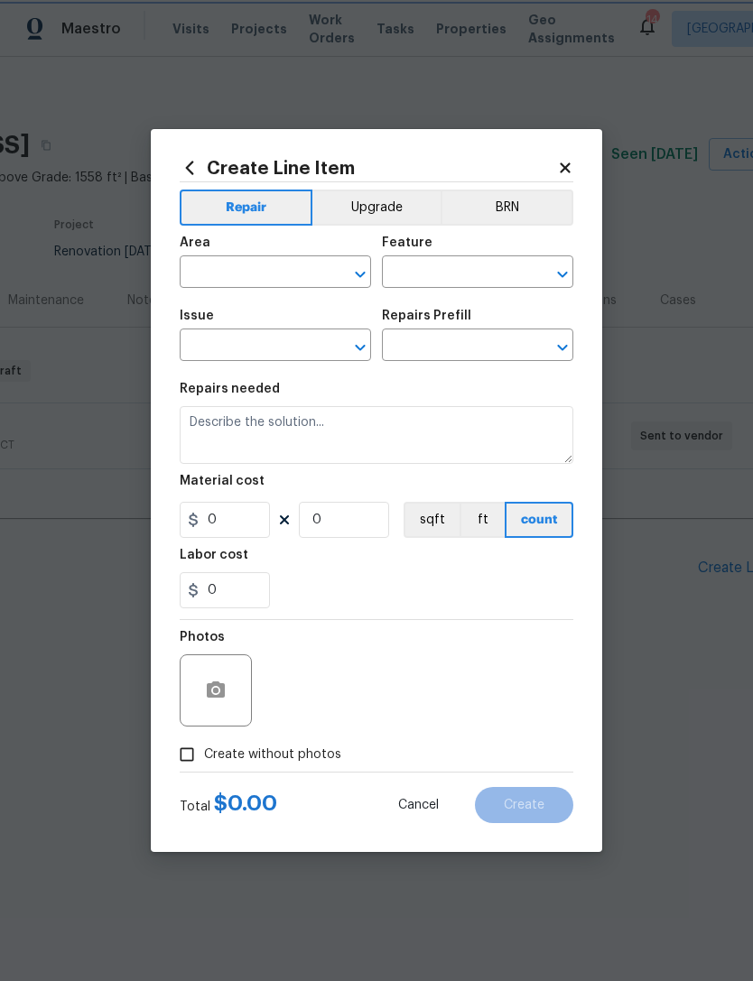
type input "Plumbing"
type input "General Plumbing"
type input "Add a Task $1.00"
type textarea "HPM to detail"
type input "1"
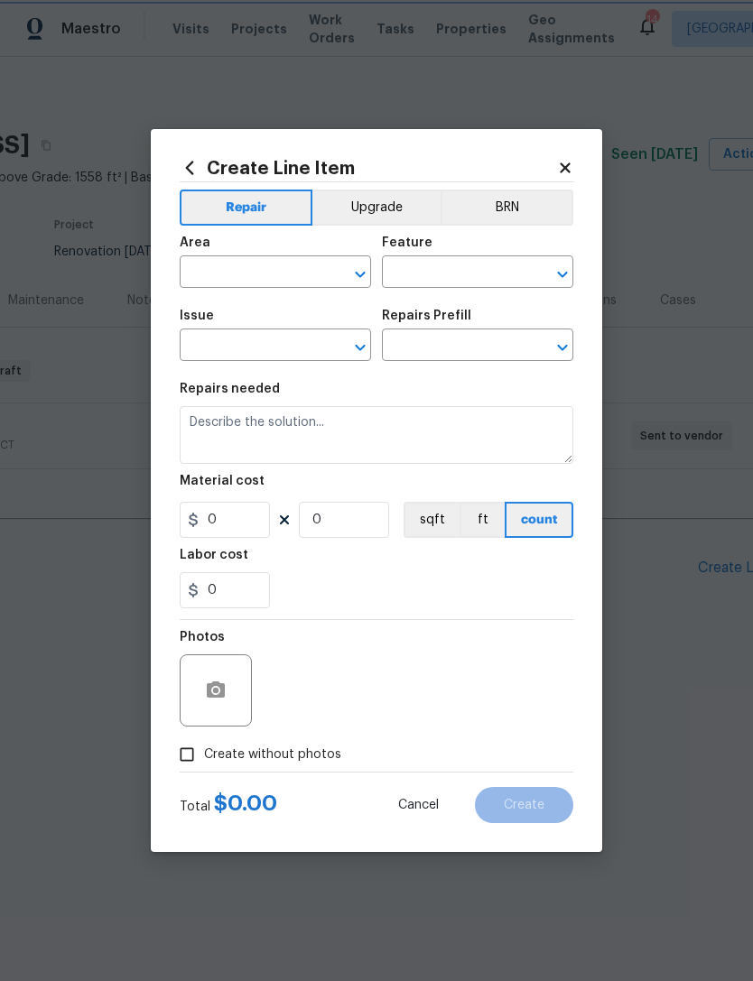
type input "1"
click at [298, 276] on input "text" at bounding box center [250, 274] width 141 height 28
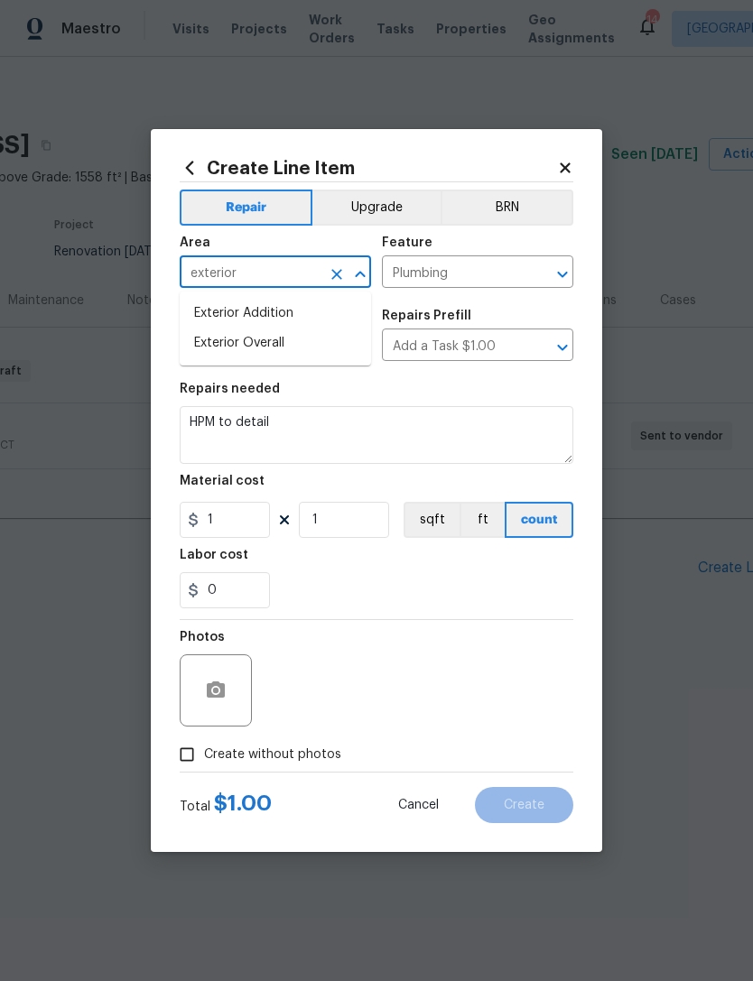
click at [276, 350] on li "Exterior Overall" at bounding box center [275, 343] width 191 height 30
type input "Exterior Overall"
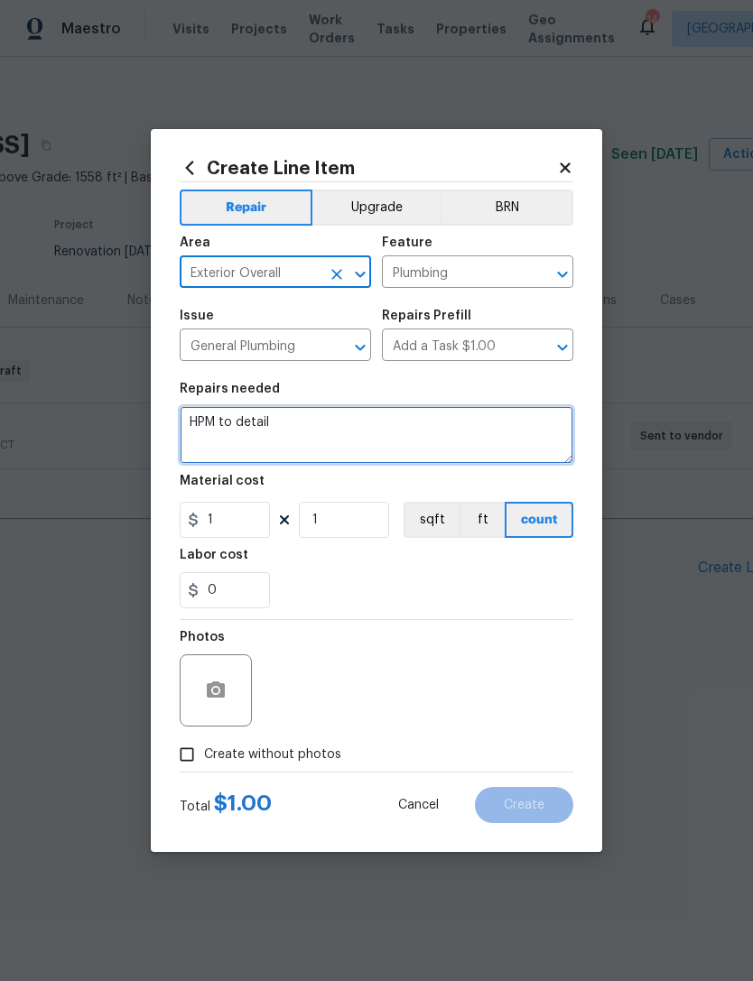
click at [309, 434] on textarea "HPM to detail" at bounding box center [376, 435] width 393 height 58
type textarea "H"
click at [219, 424] on textarea at bounding box center [376, 435] width 393 height 58
paste textarea "Inspect vent pipes in front of front door, determine what they are for and wher…"
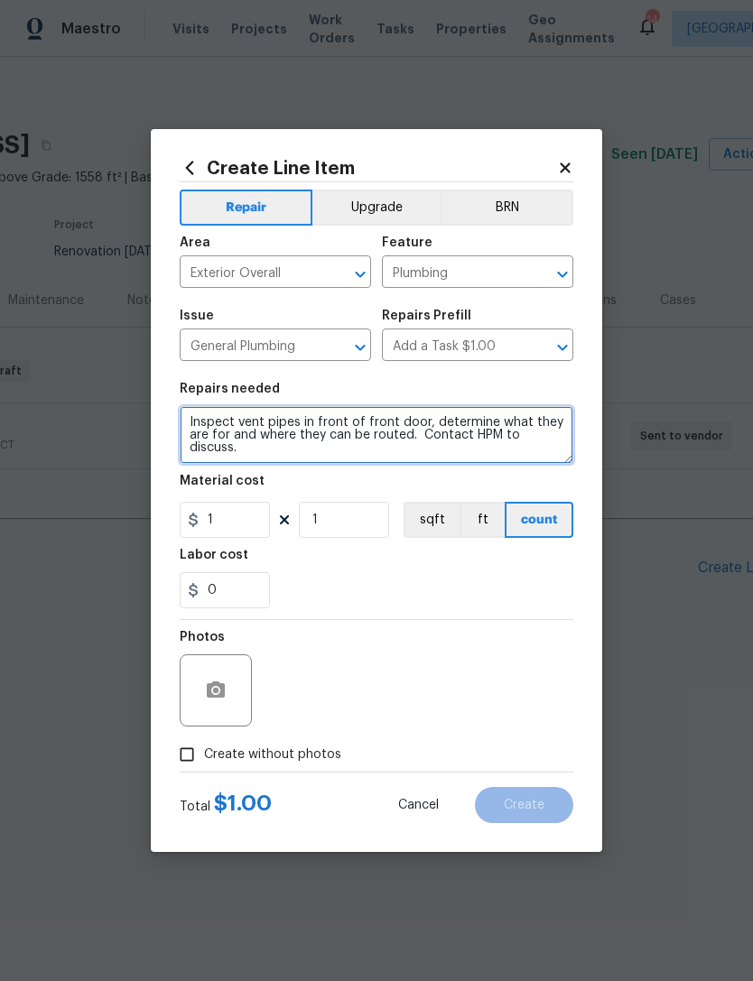
type textarea "Inspect vent pipes in front of front door, determine what they are for and wher…"
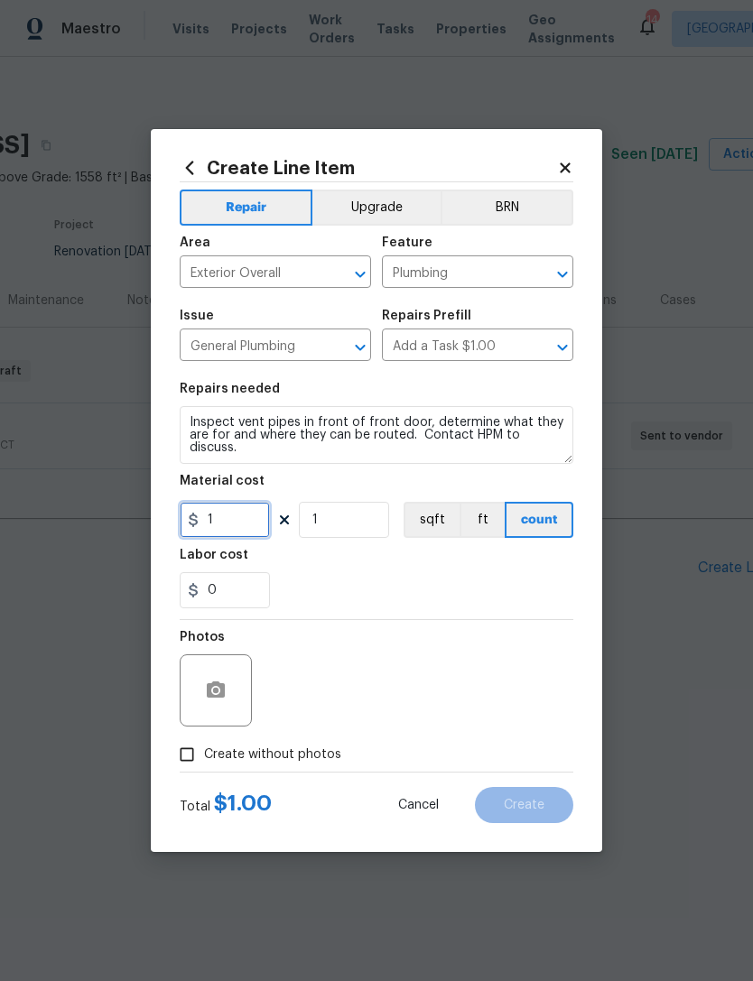
click at [245, 517] on input "1" at bounding box center [225, 520] width 90 height 36
type input "125"
click at [334, 585] on div "0" at bounding box center [376, 590] width 393 height 36
click at [221, 679] on button "button" at bounding box center [215, 690] width 43 height 43
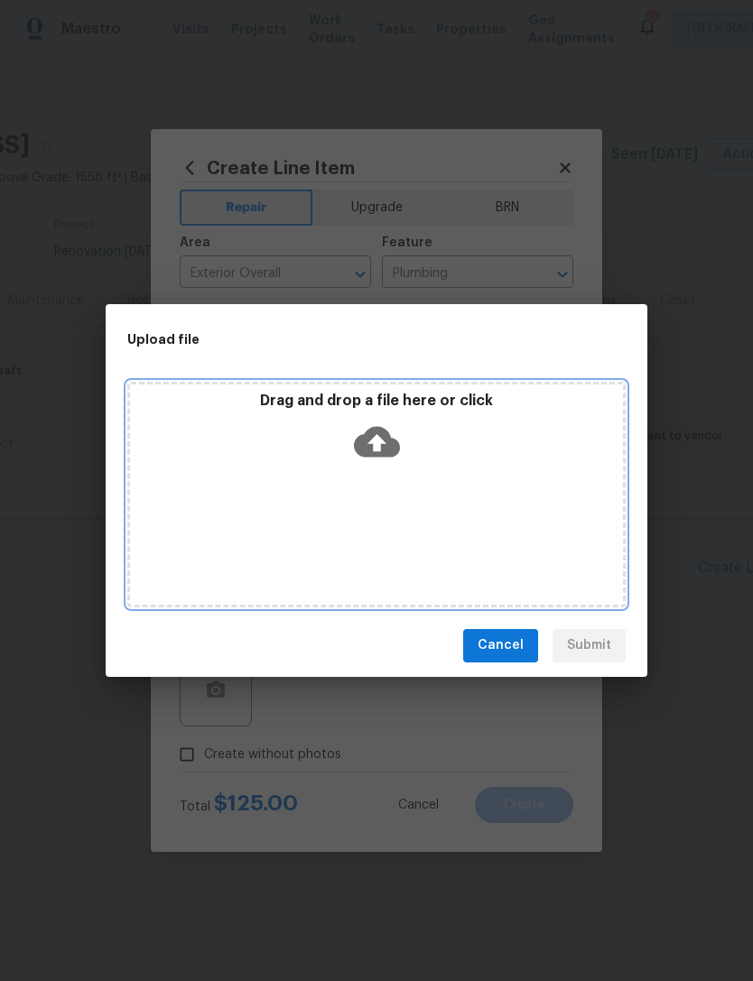
click at [387, 427] on icon at bounding box center [377, 442] width 46 height 46
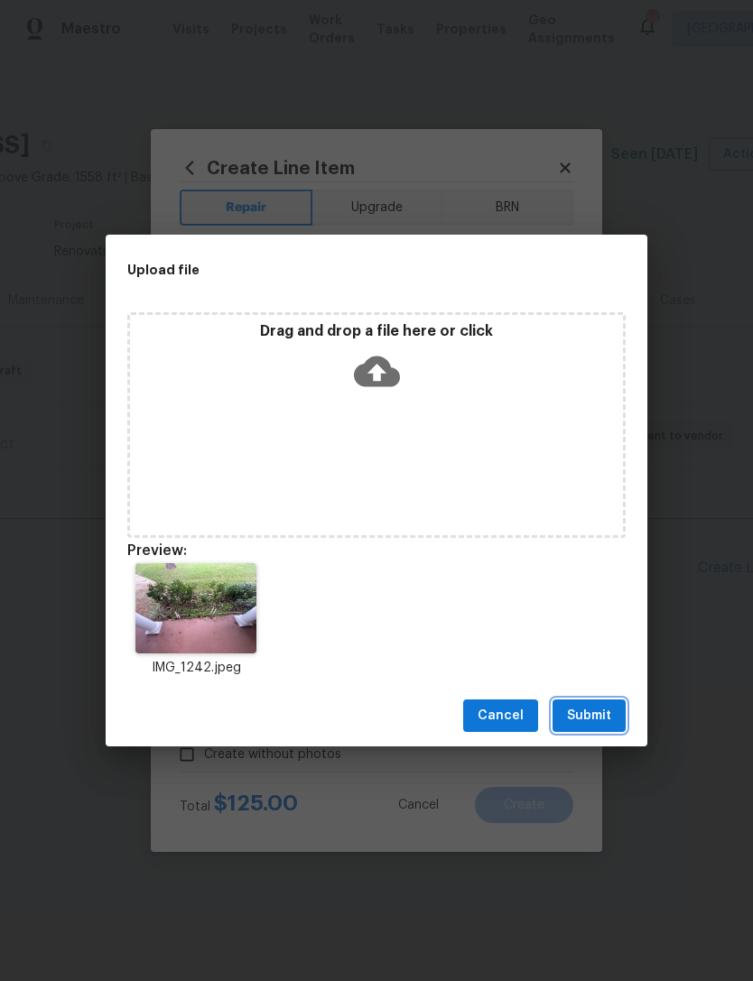
click at [595, 715] on span "Submit" at bounding box center [589, 716] width 44 height 23
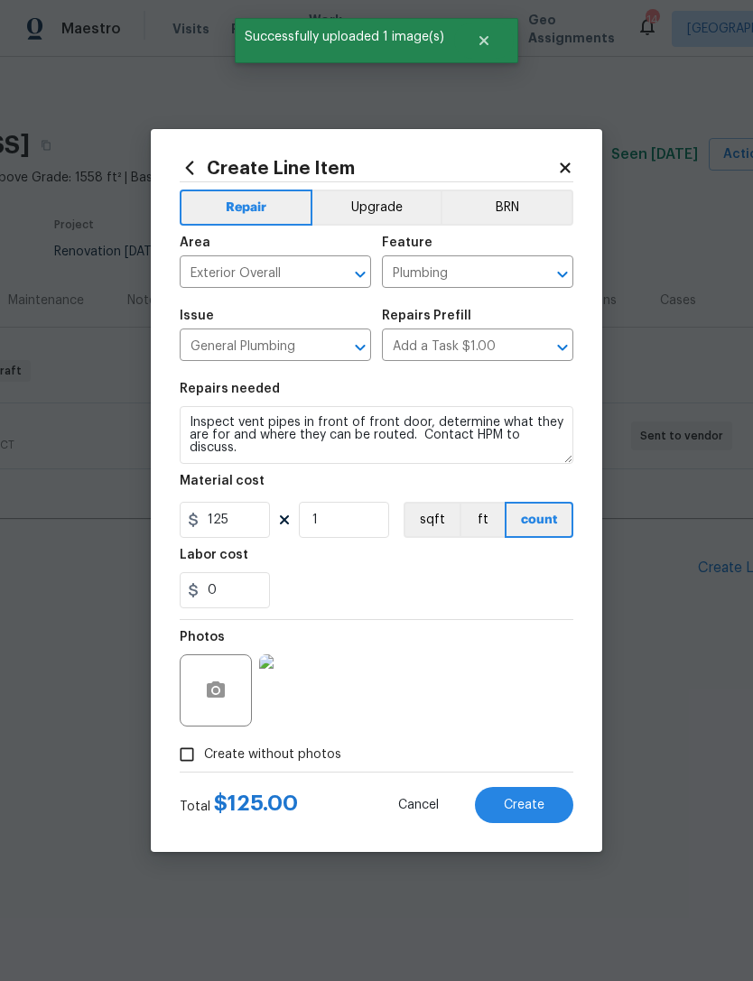
click at [515, 808] on span "Create" at bounding box center [524, 806] width 41 height 14
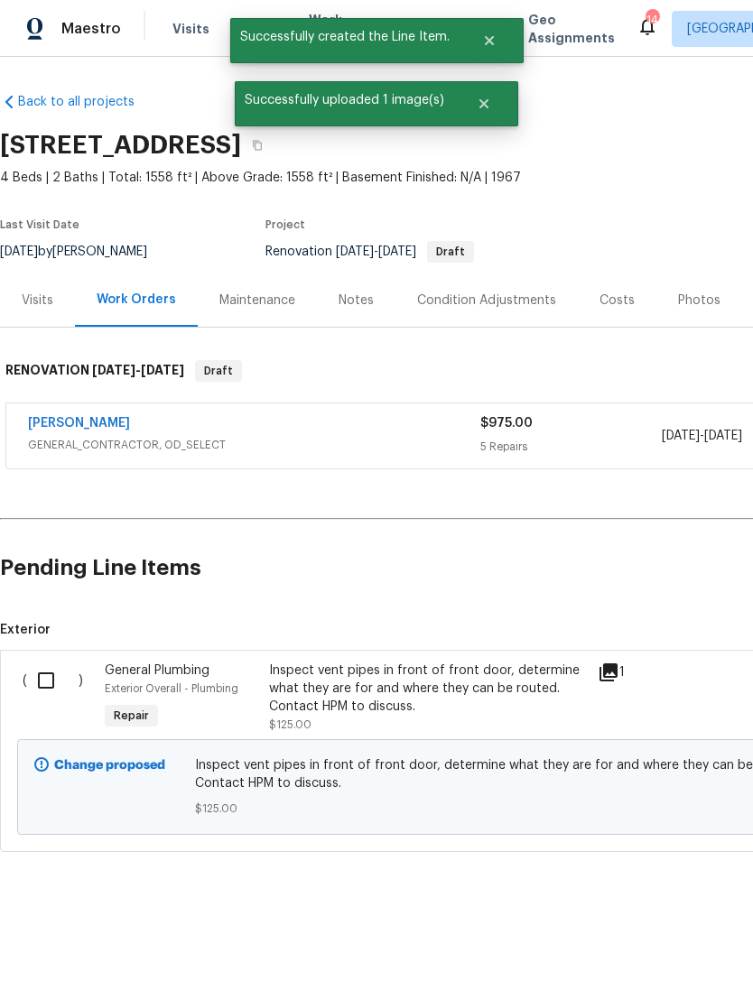
scroll to position [0, 0]
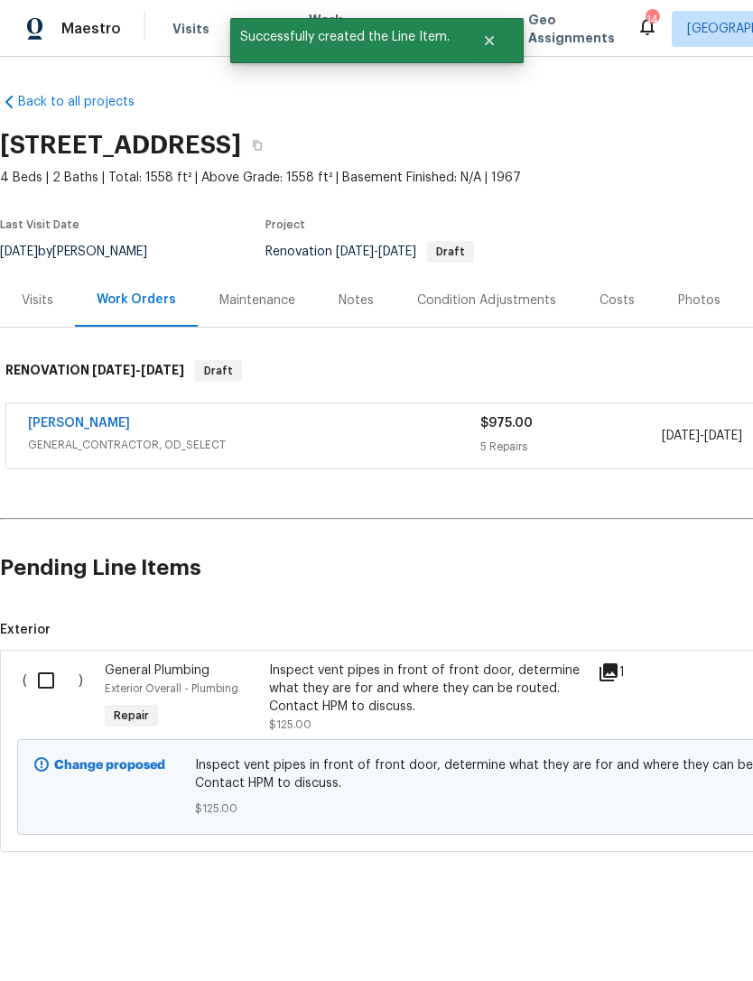
click at [49, 668] on input "checkbox" at bounding box center [52, 680] width 51 height 38
checkbox input "true"
click at [652, 923] on button "Create Work Order" at bounding box center [649, 936] width 149 height 33
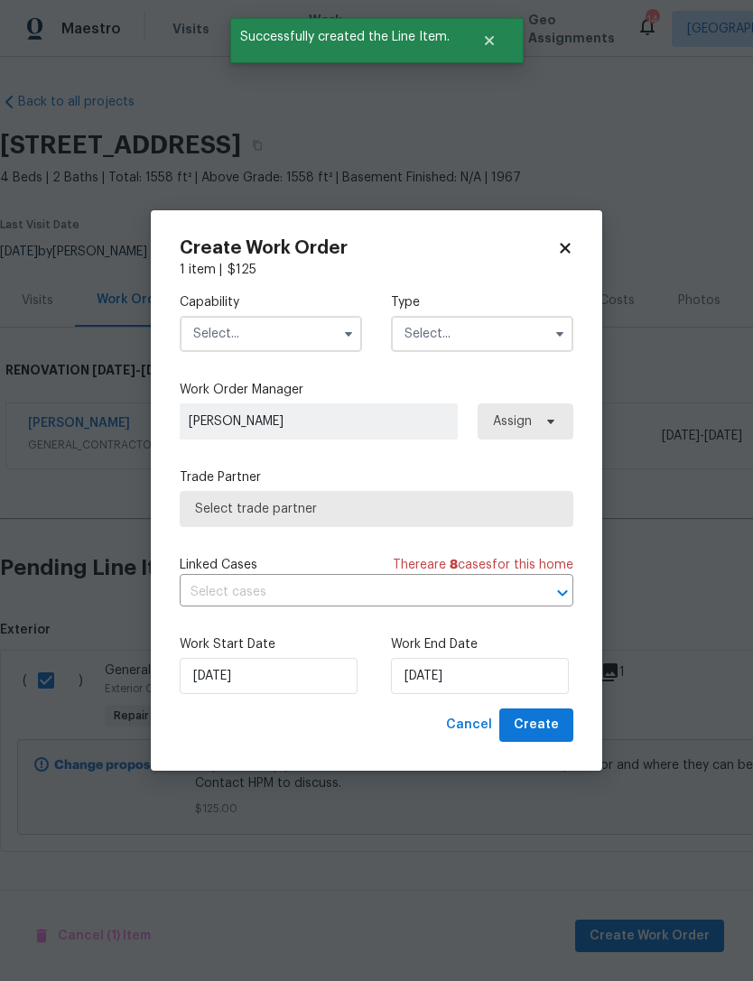
click at [307, 331] on input "text" at bounding box center [271, 334] width 182 height 36
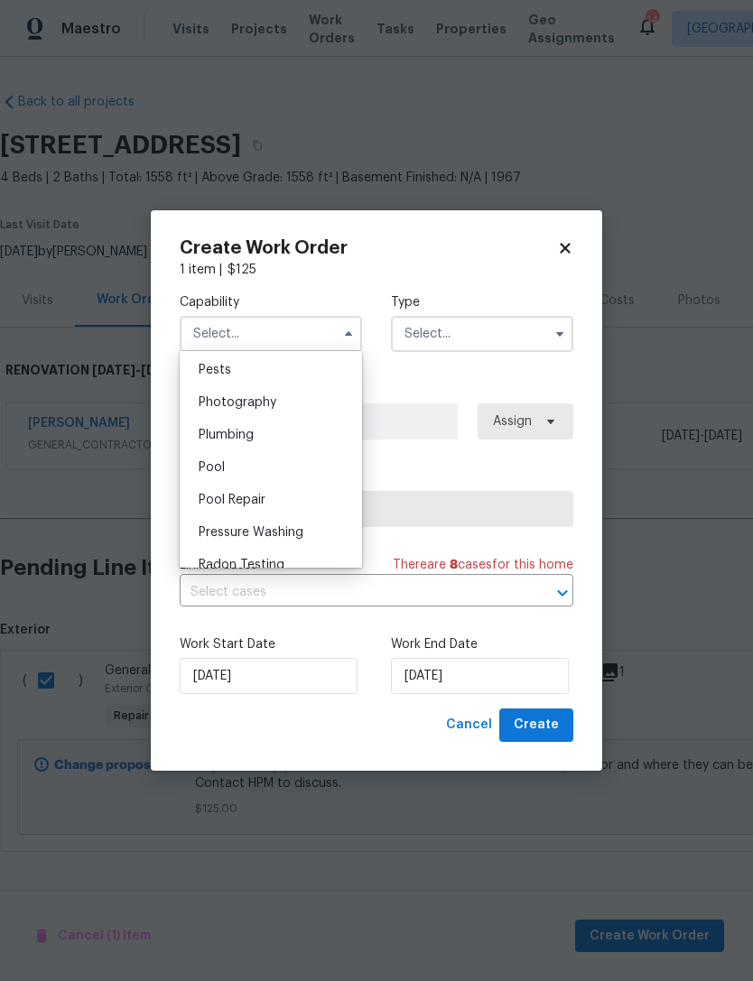
scroll to position [1544, 0]
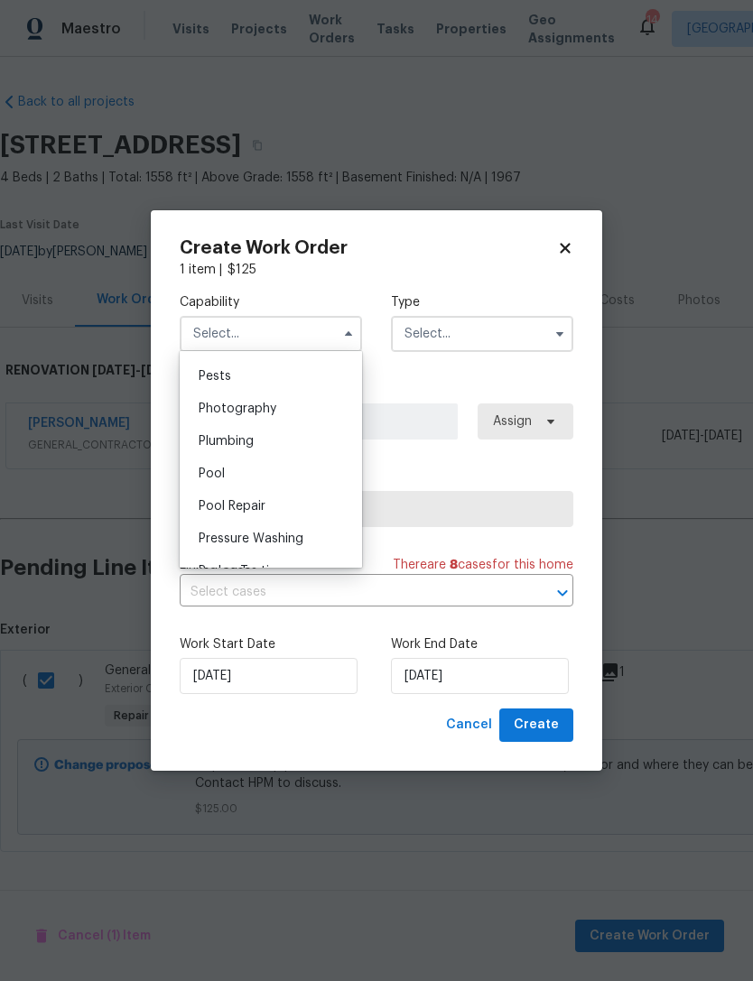
click at [245, 440] on span "Plumbing" at bounding box center [226, 441] width 55 height 13
type input "Plumbing"
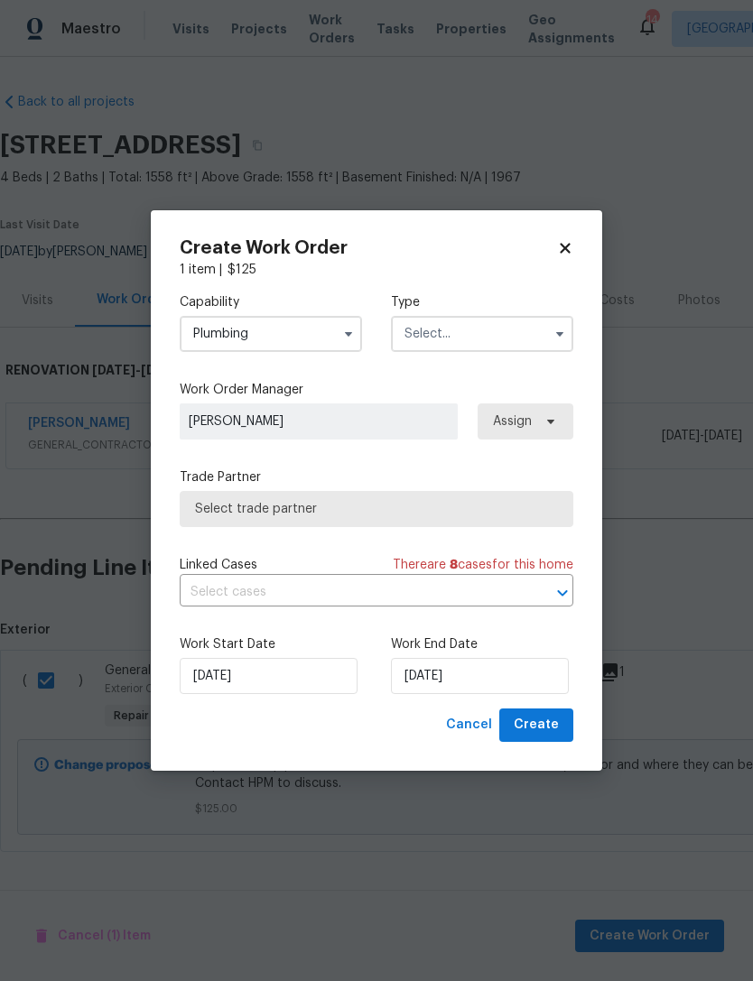
click at [497, 323] on input "text" at bounding box center [482, 334] width 182 height 36
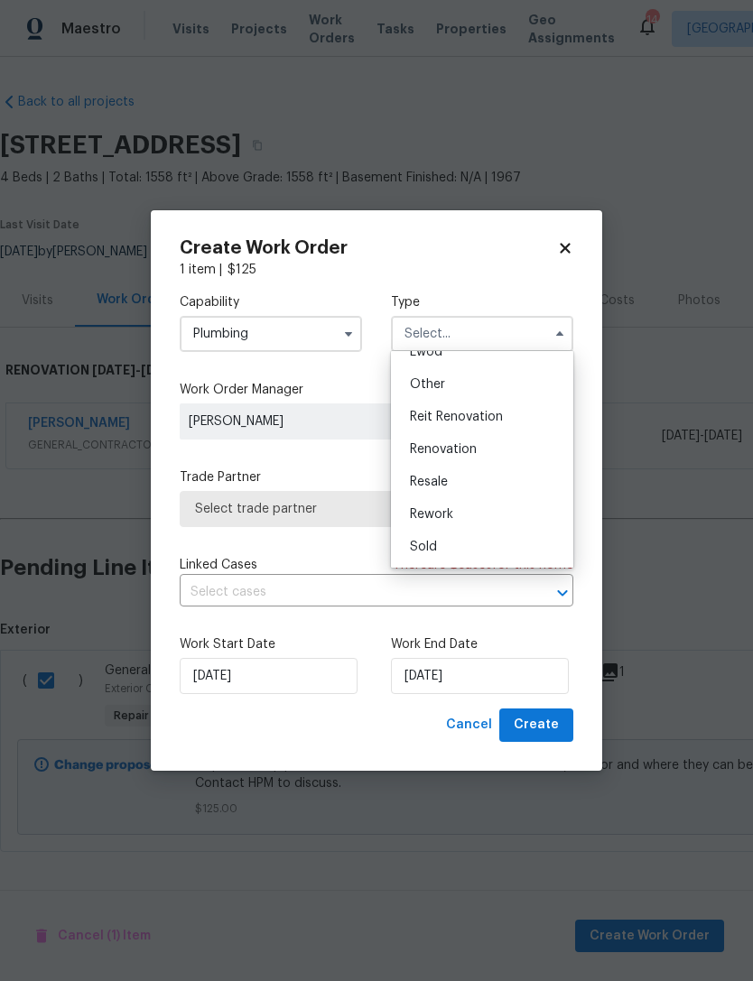
scroll to position [215, 0]
click at [481, 446] on div "Renovation" at bounding box center [481, 449] width 173 height 32
type input "Renovation"
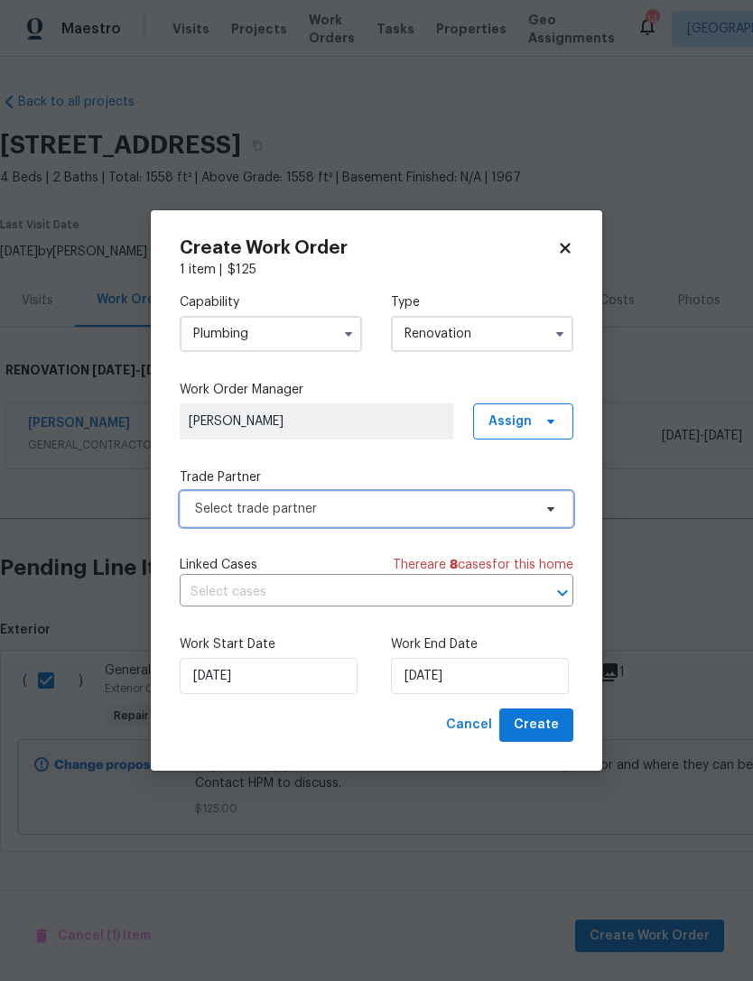
click at [479, 513] on span "Select trade partner" at bounding box center [363, 509] width 337 height 18
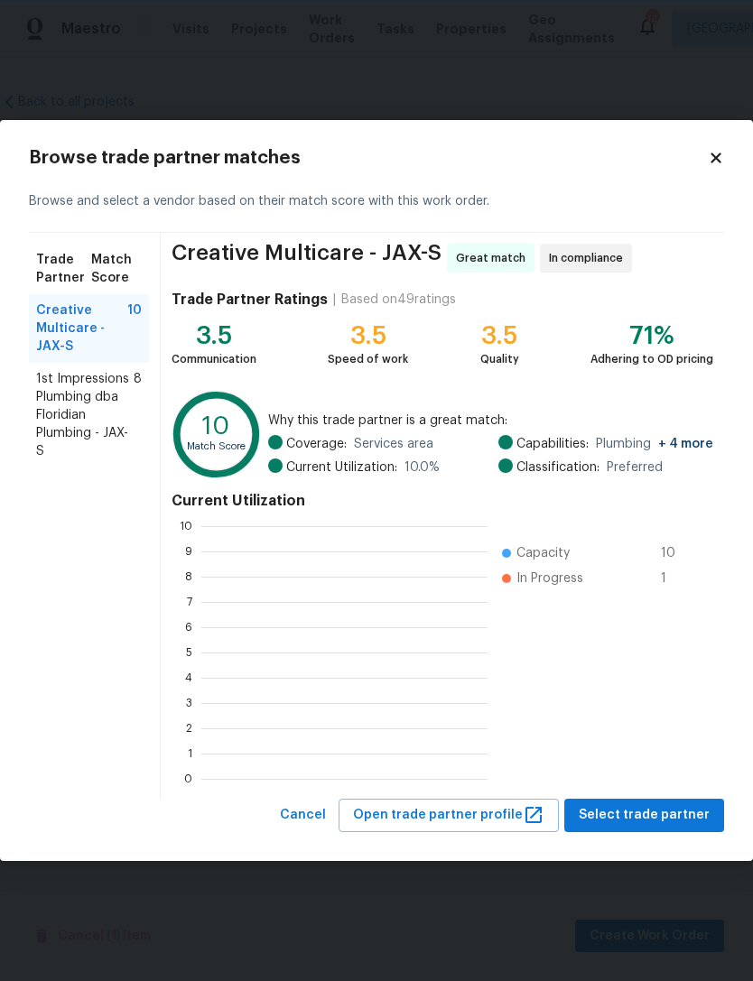
scroll to position [253, 286]
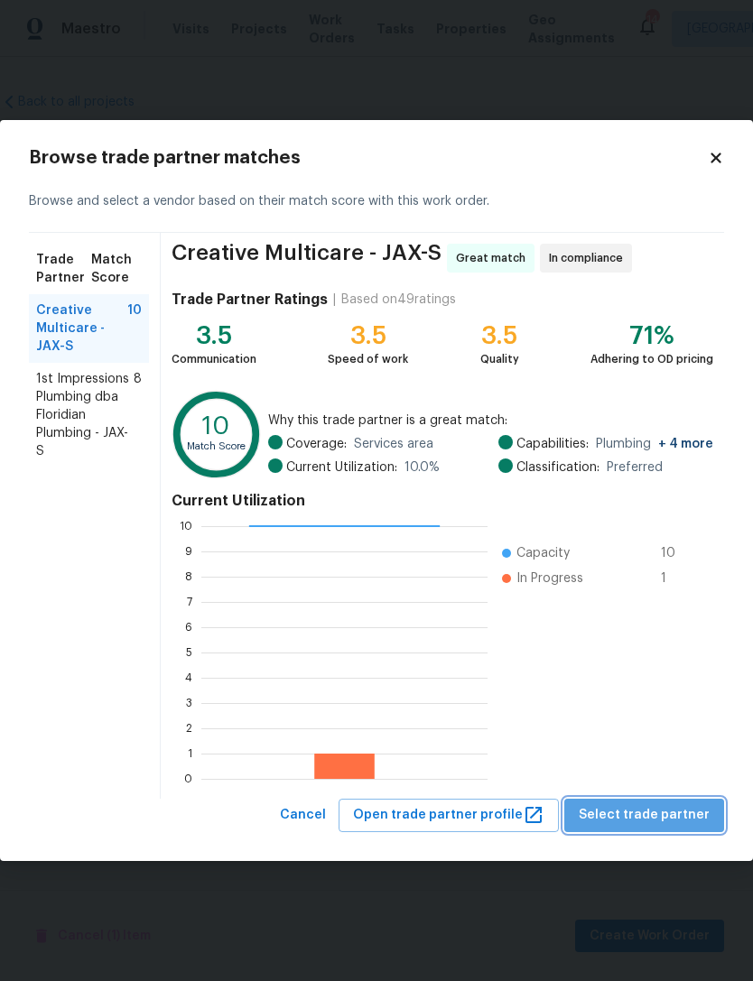
click at [682, 812] on span "Select trade partner" at bounding box center [643, 815] width 131 height 23
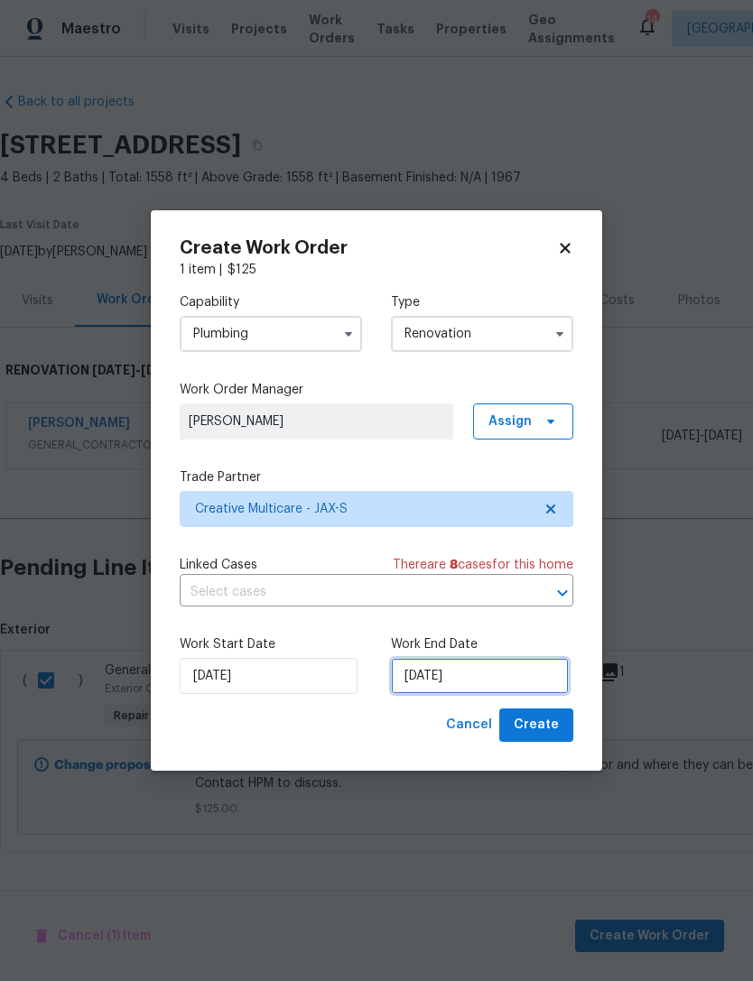
click at [526, 677] on input "10/6/2025" at bounding box center [480, 676] width 178 height 36
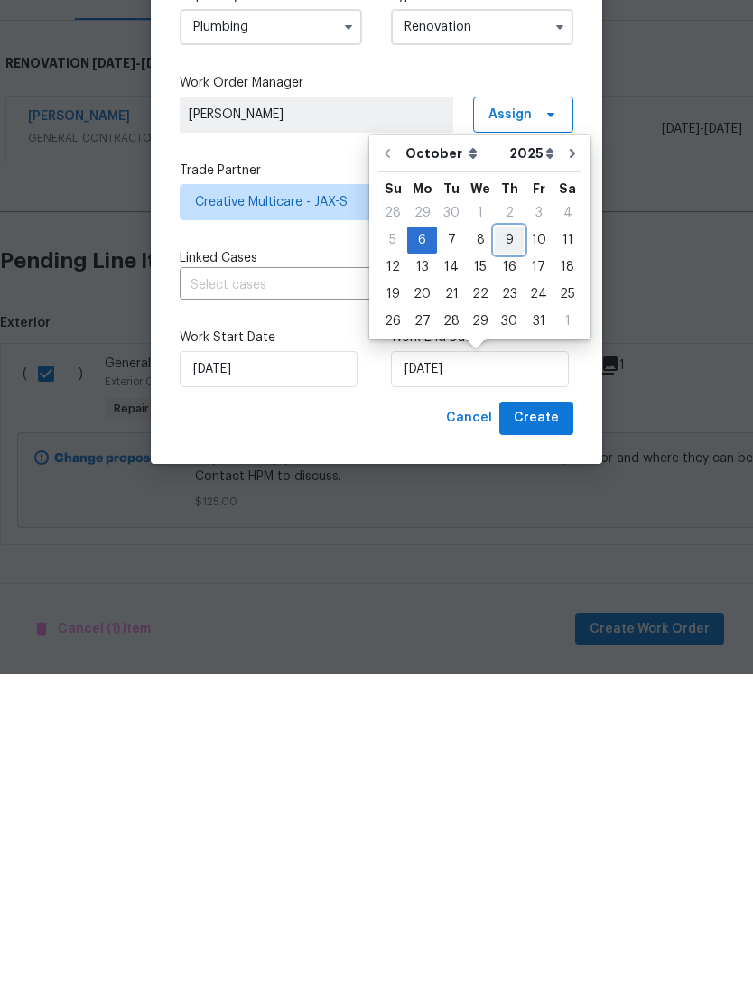
click at [500, 534] on div "9" at bounding box center [508, 546] width 29 height 25
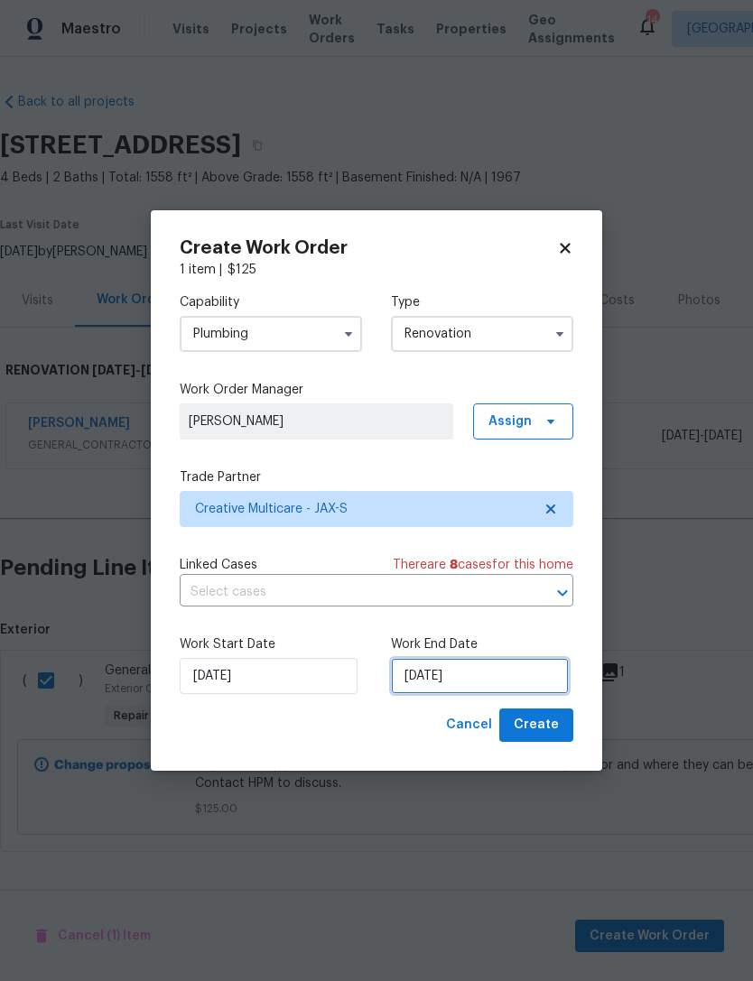
click at [499, 688] on input "10/9/2025" at bounding box center [480, 676] width 178 height 36
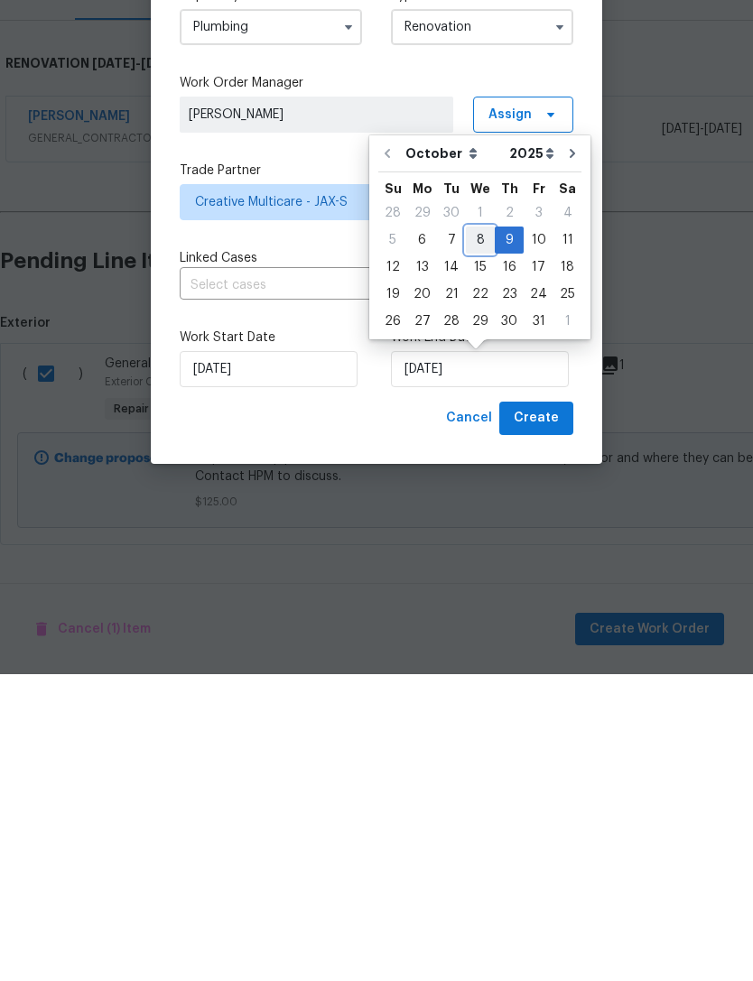
click at [469, 534] on div "8" at bounding box center [480, 546] width 29 height 25
type input "10/8/2025"
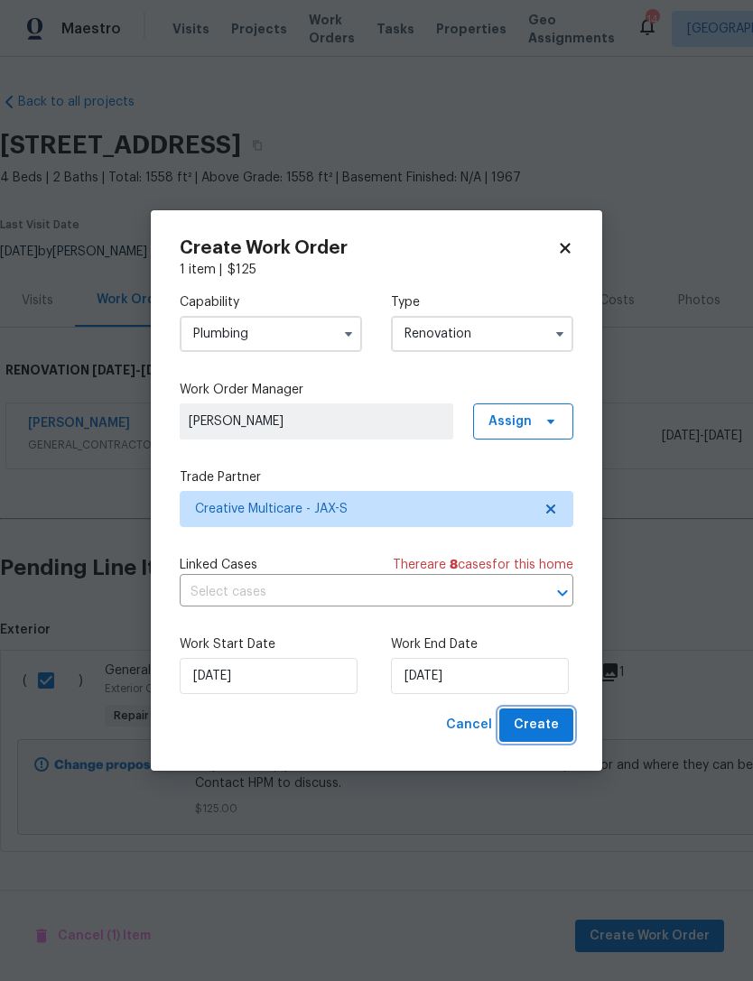
click at [546, 715] on button "Create" at bounding box center [536, 724] width 74 height 33
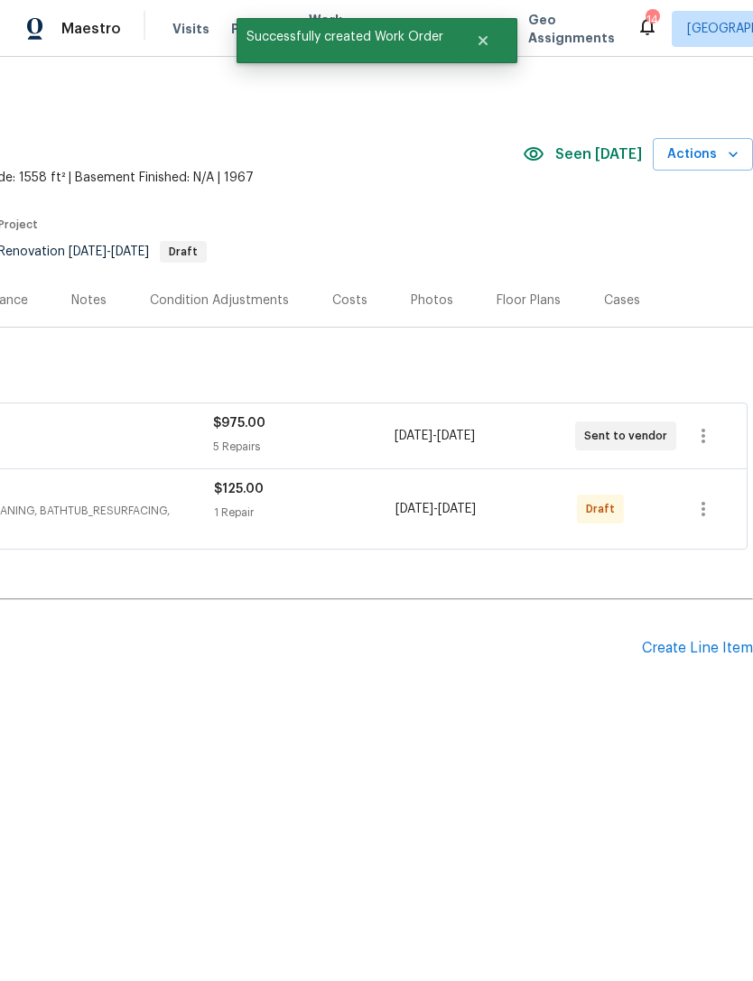
scroll to position [0, 267]
click at [710, 511] on icon "button" at bounding box center [703, 509] width 22 height 22
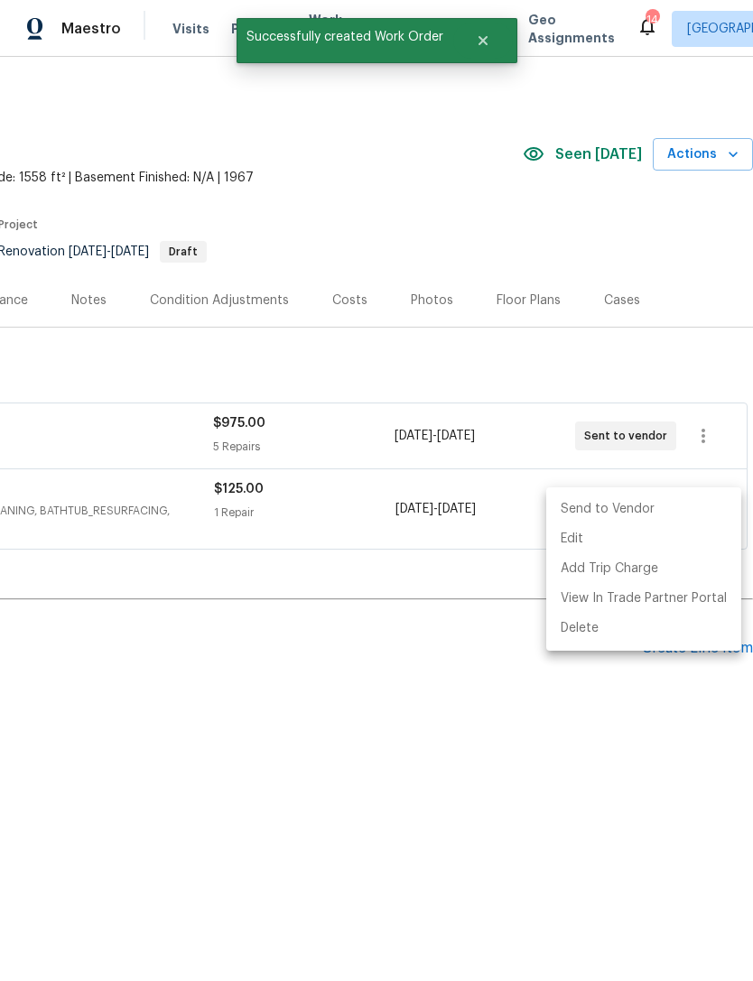
click at [664, 504] on li "Send to Vendor" at bounding box center [643, 509] width 195 height 30
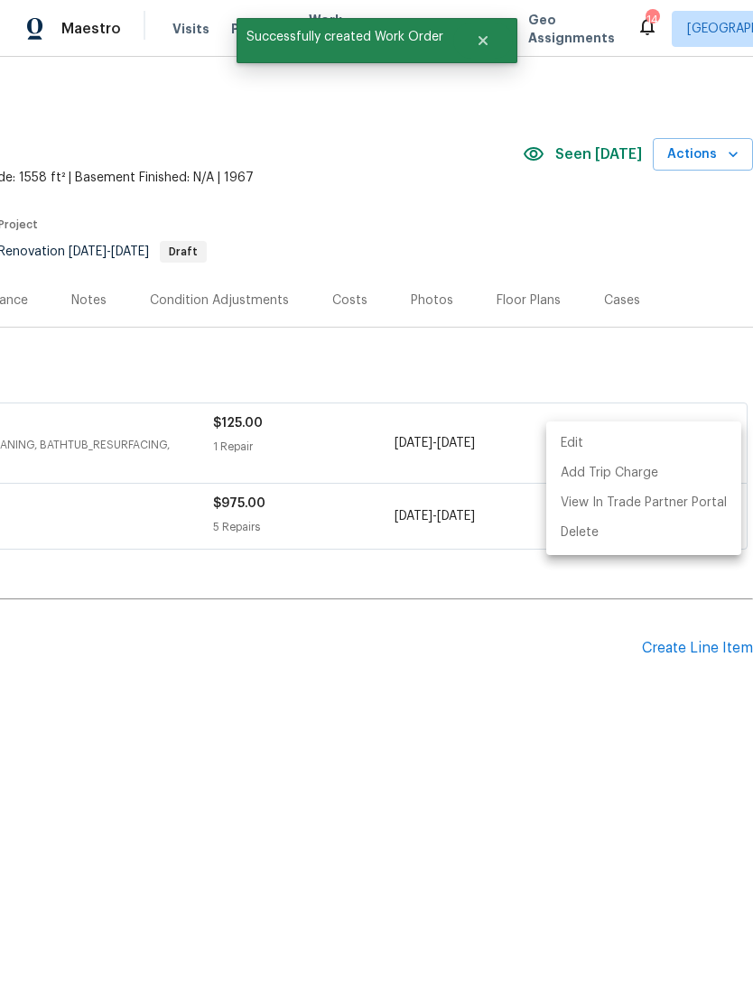
click at [425, 171] on div at bounding box center [376, 490] width 753 height 981
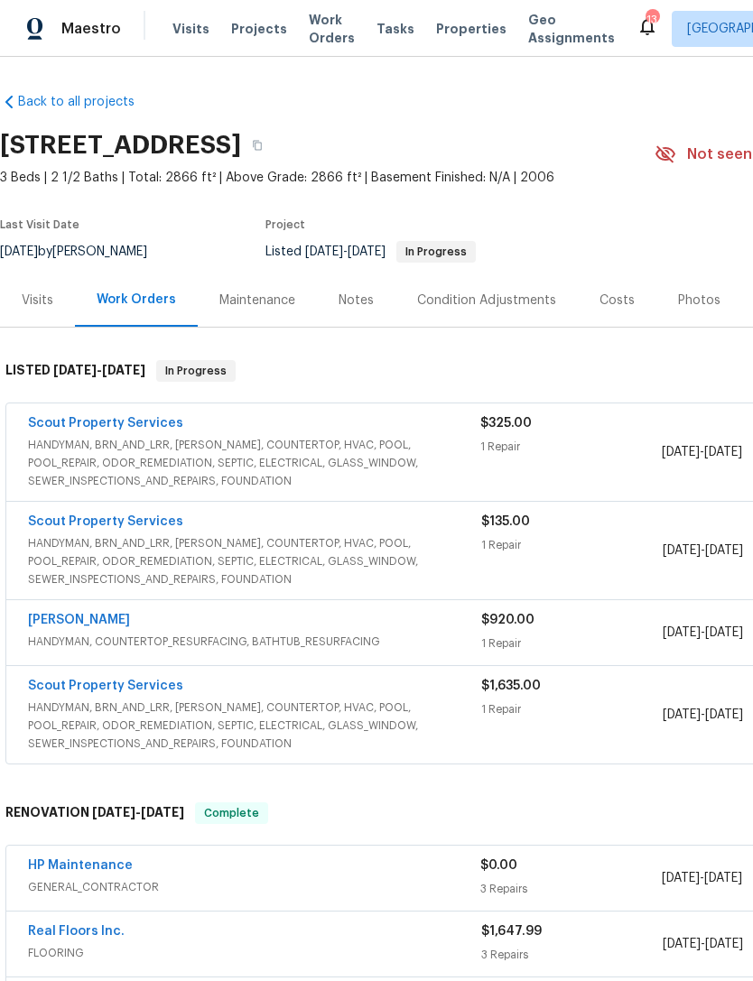
click at [601, 300] on div "Costs" at bounding box center [616, 300] width 35 height 18
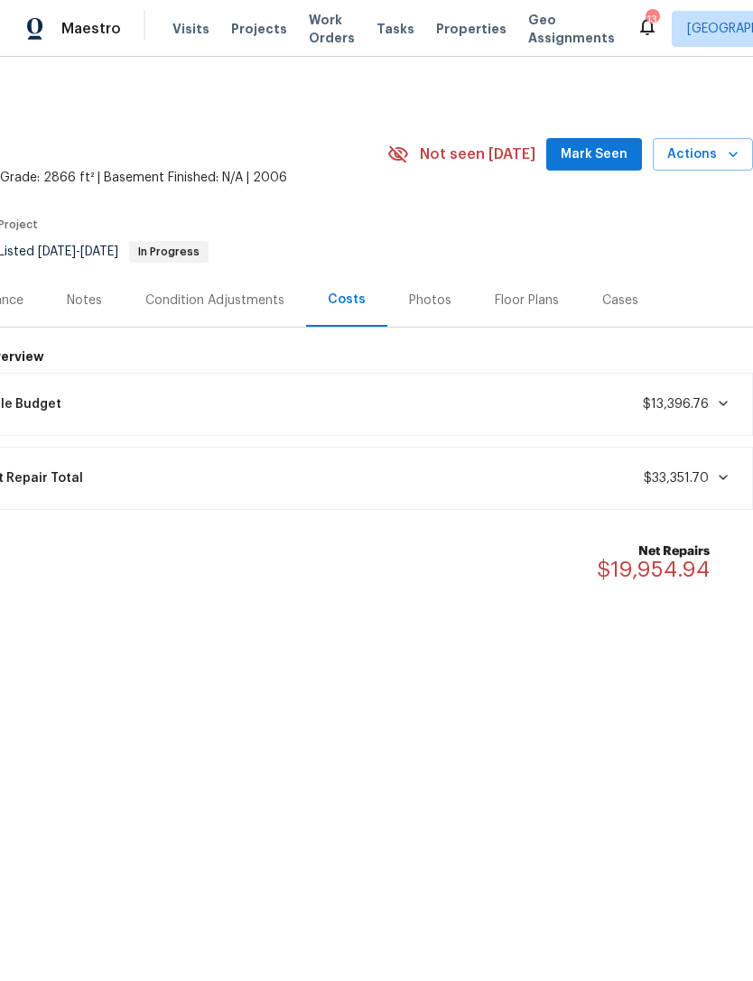
scroll to position [0, 267]
